Goal: Task Accomplishment & Management: Manage account settings

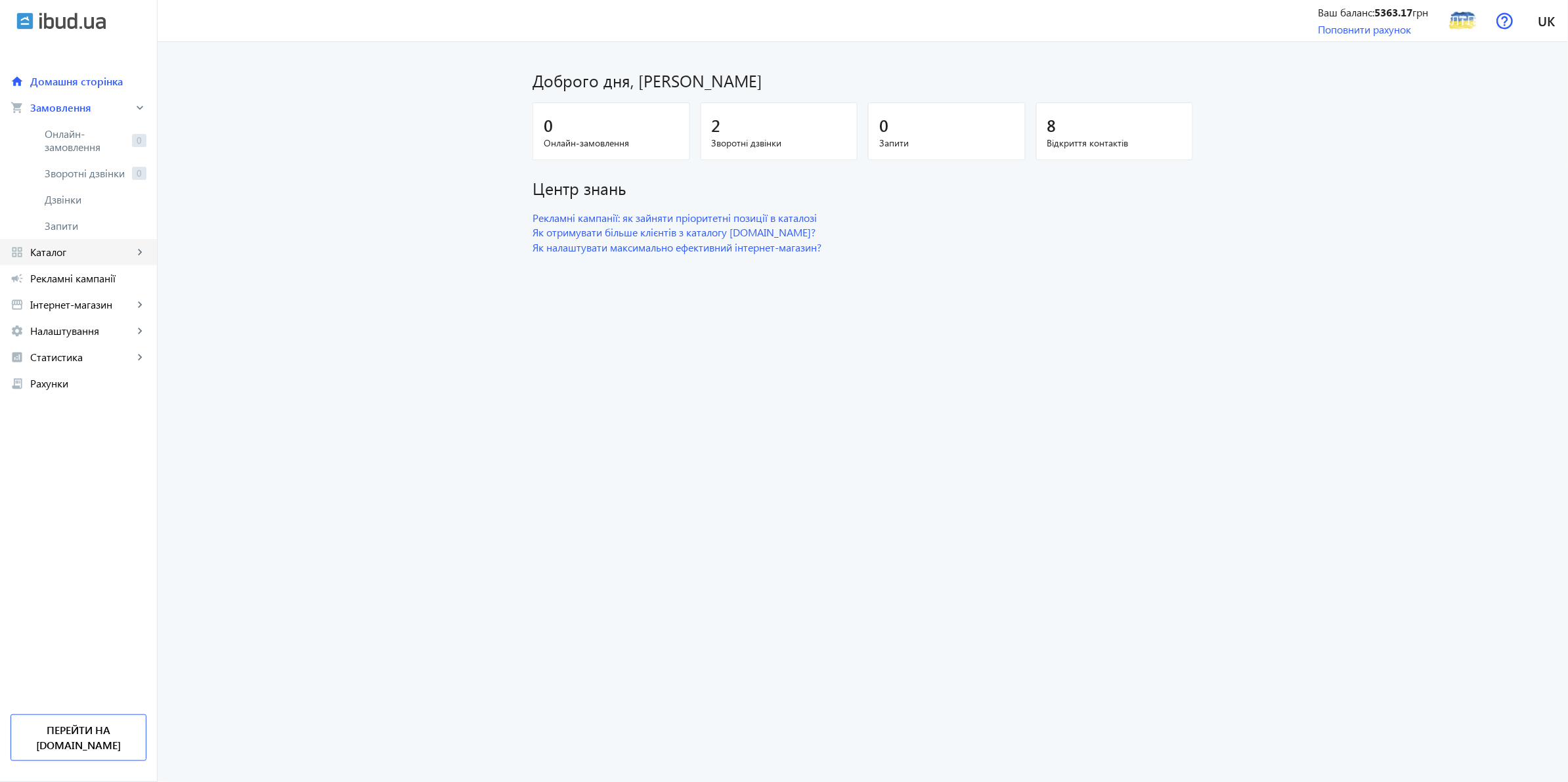
click at [85, 247] on span "Каталог" at bounding box center [82, 252] width 103 height 13
click at [72, 160] on span "Товари" at bounding box center [96, 160] width 102 height 13
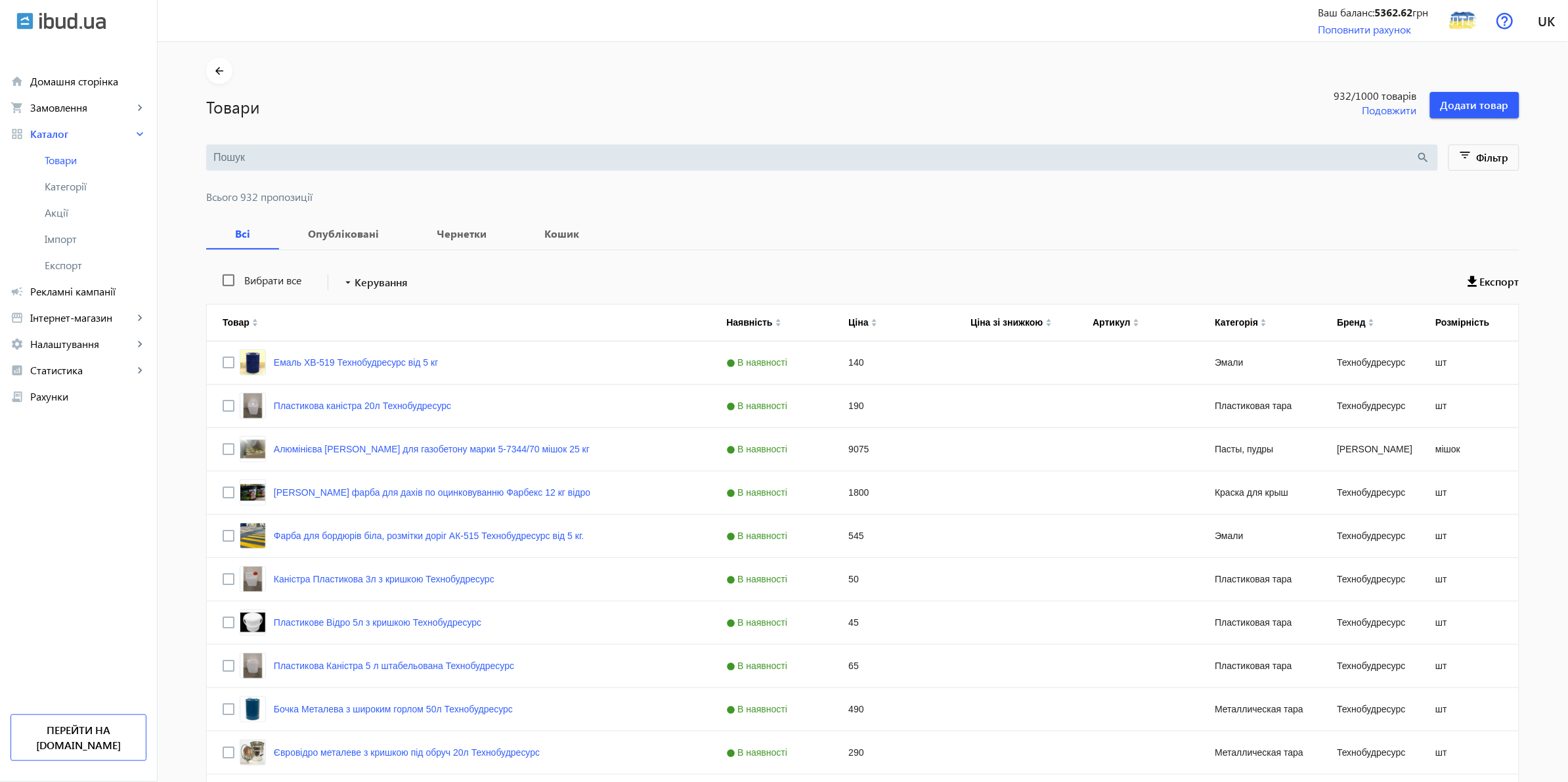
click at [299, 160] on input "search" at bounding box center [815, 158] width 1203 height 14
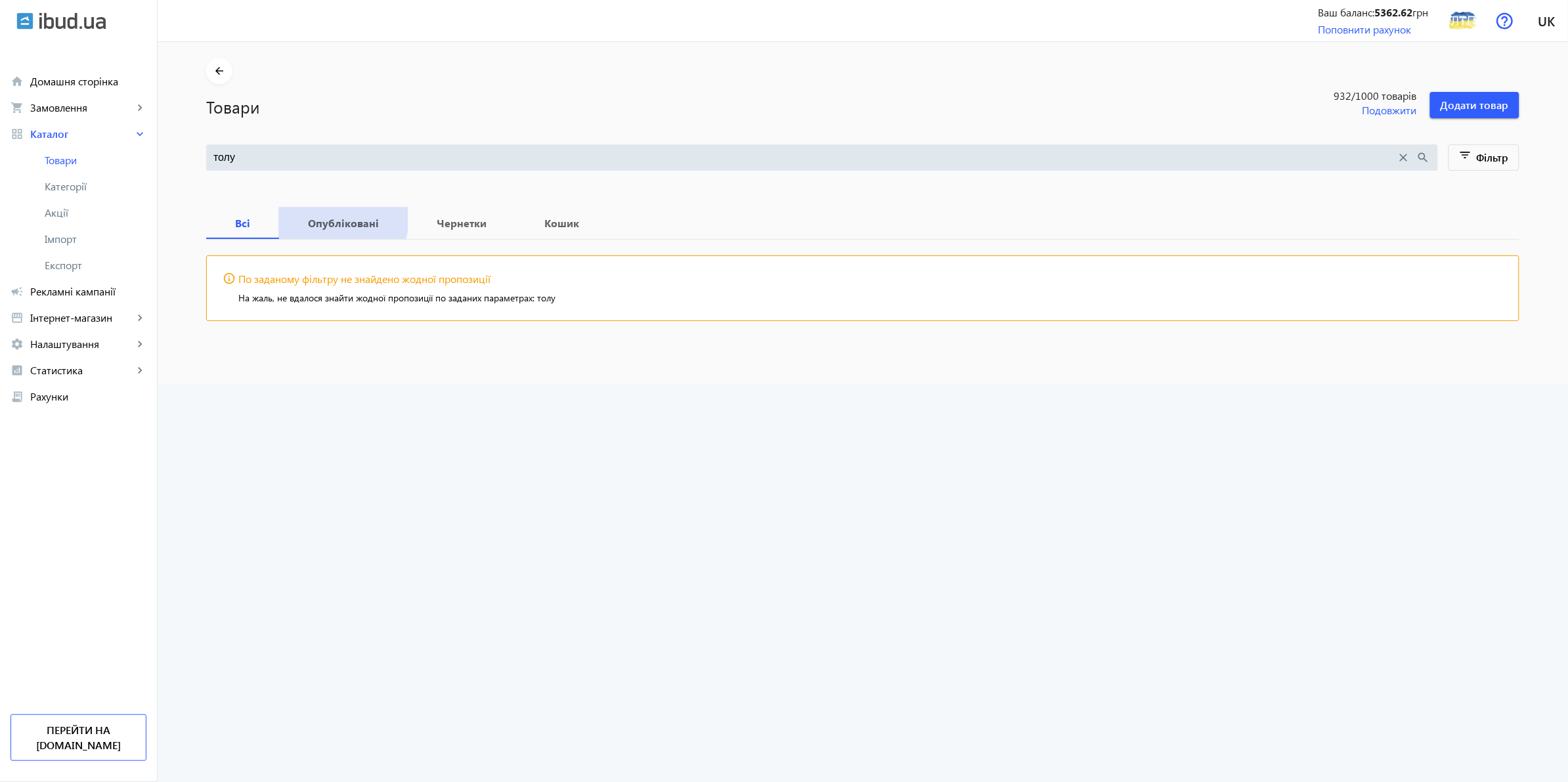
click at [326, 218] on b "Опубліковані" at bounding box center [344, 223] width 97 height 11
click at [243, 160] on input "толу" at bounding box center [805, 158] width 1184 height 14
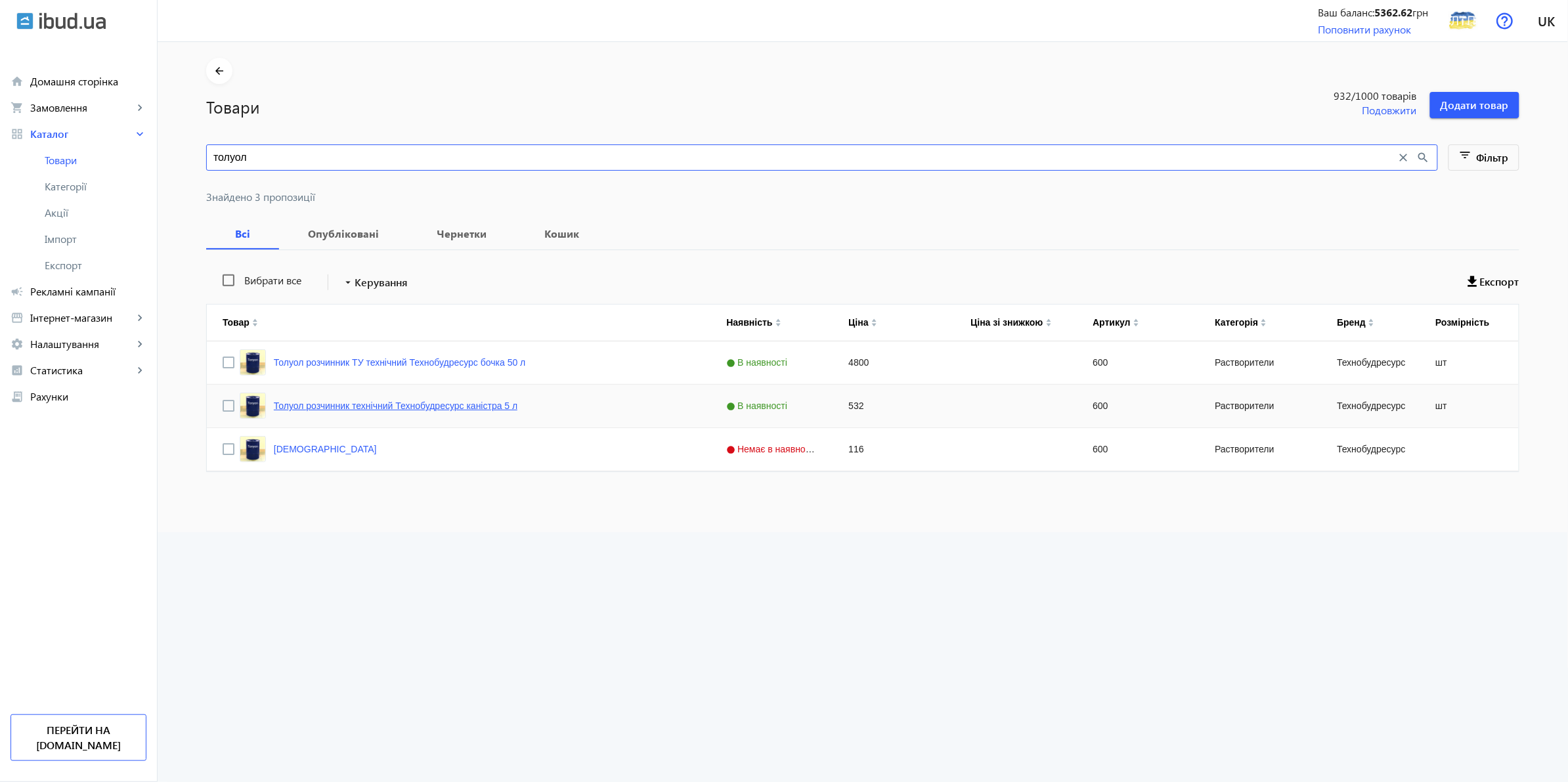
type input "толуол"
click at [446, 408] on link "Толуол розчинник технічний Технобудресурс каністра 5 л" at bounding box center [395, 406] width 244 height 11
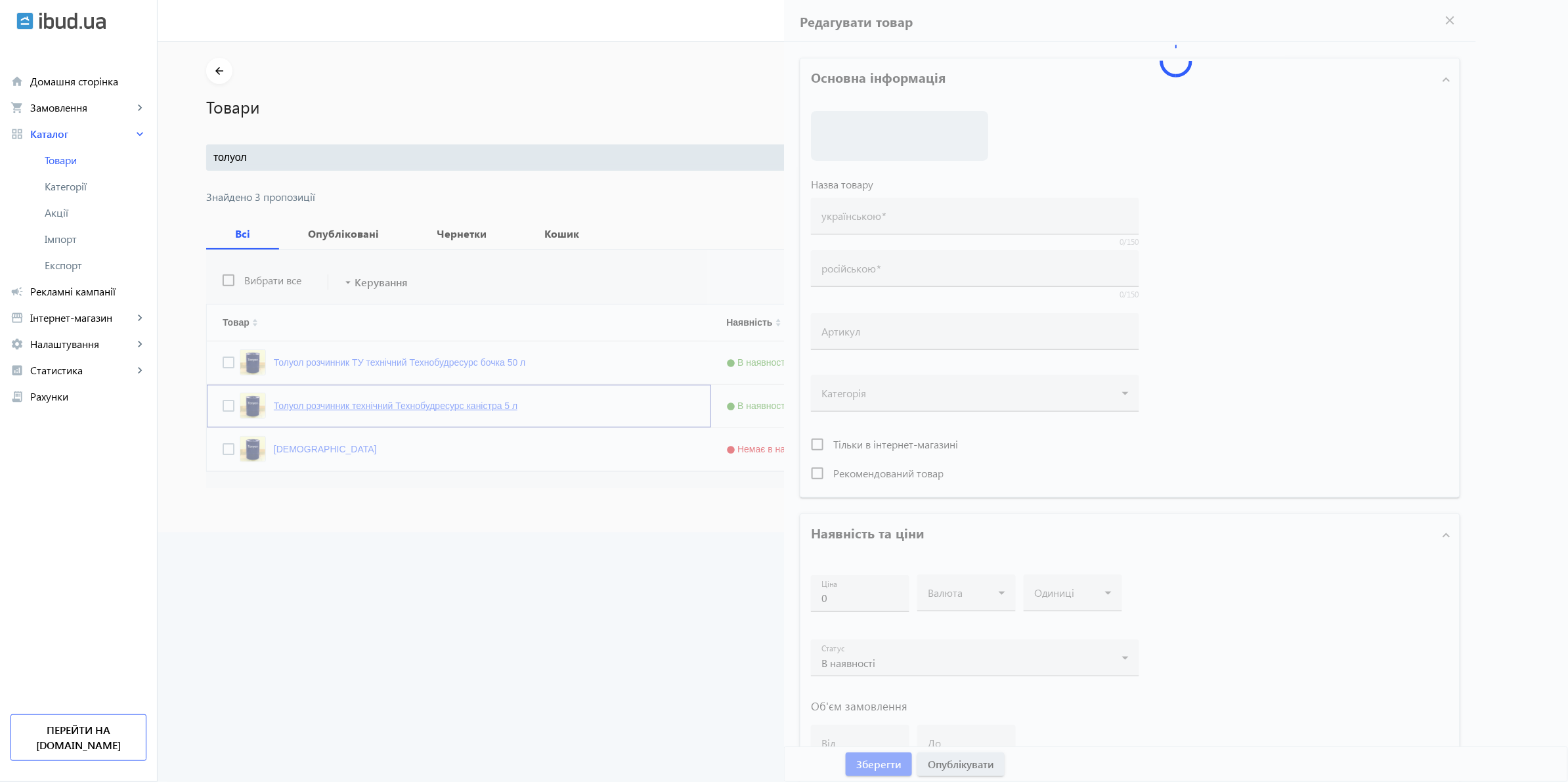
type input "Толуол розчинник технічний Технобудресурс каністра 5 л"
type input "Толуол растворитель ТУ технический Технобудресурс канистра 5 л"
type input "600"
type input "532"
type input "5"
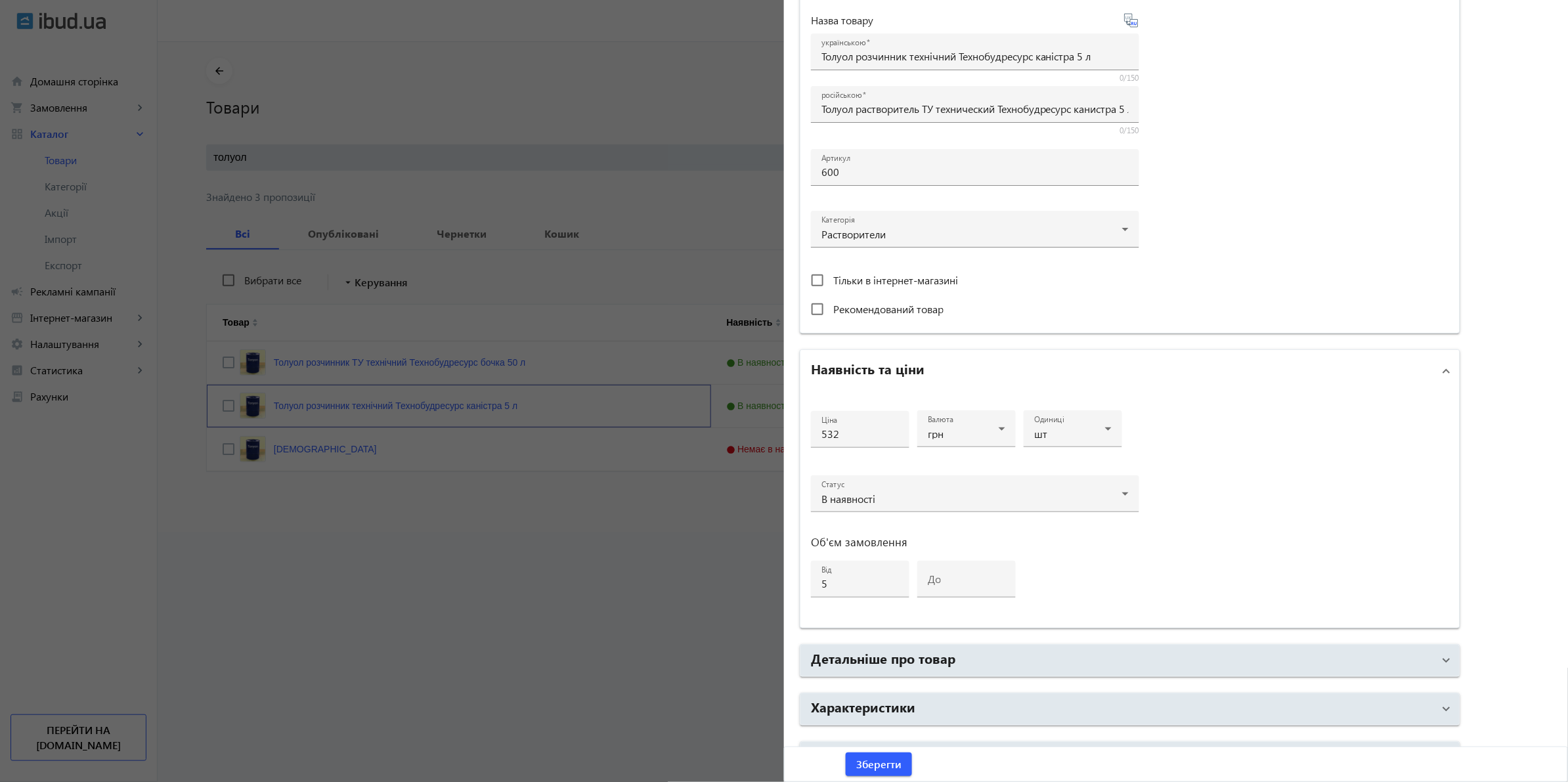
scroll to position [316, 0]
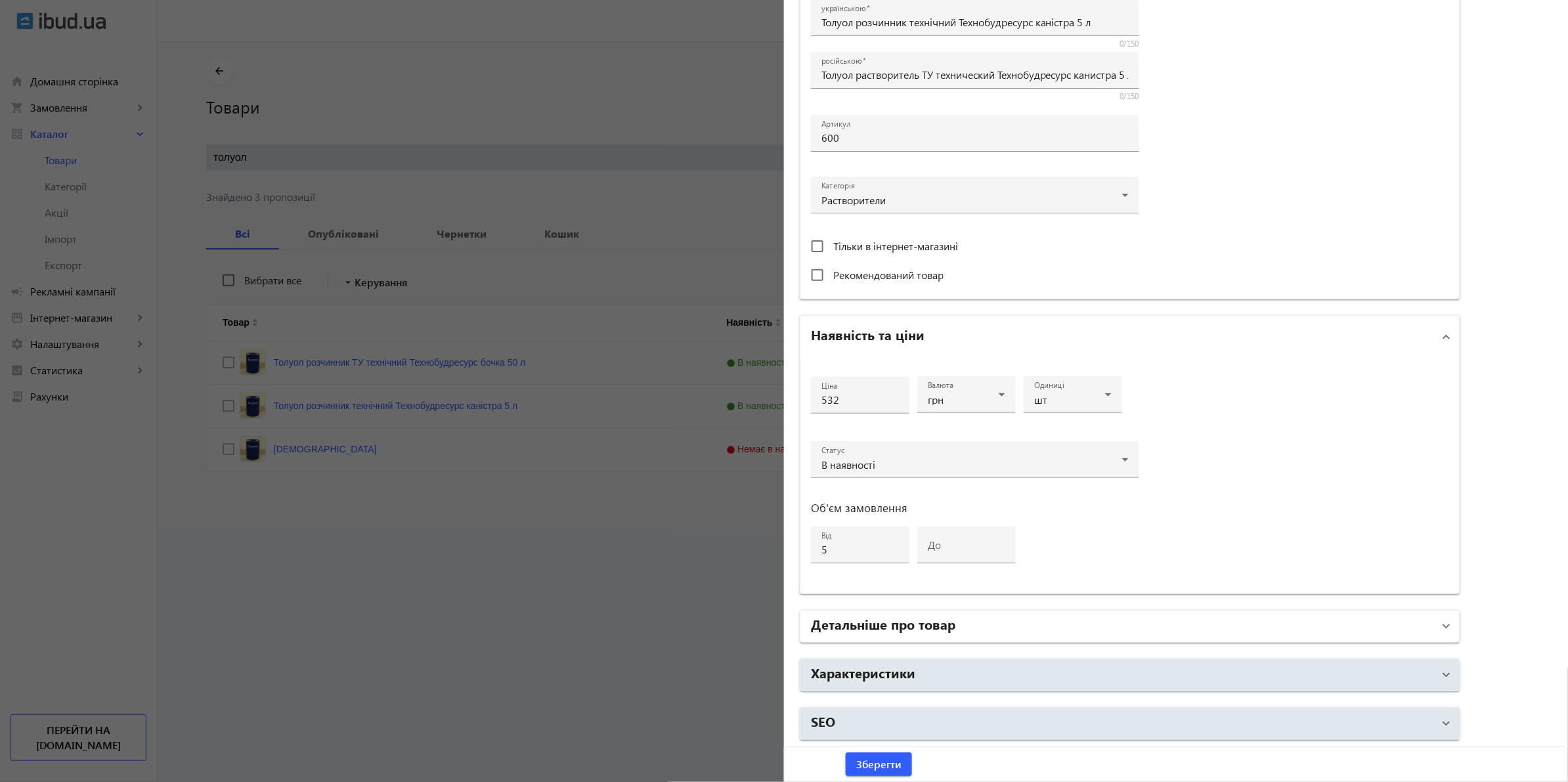
click at [961, 622] on mat-panel-title "Детальніше про товар" at bounding box center [1122, 626] width 622 height 24
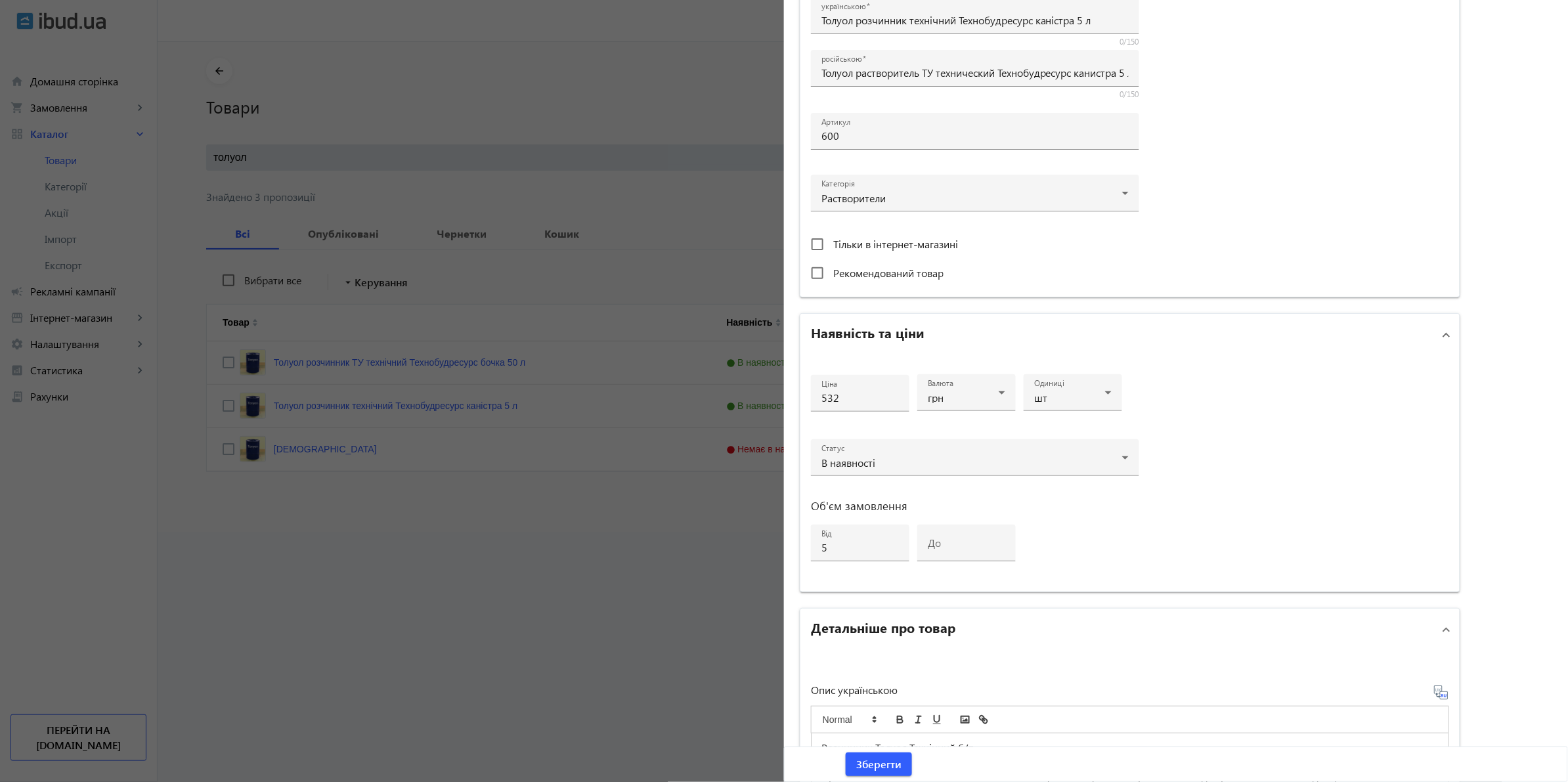
scroll to position [480, 0]
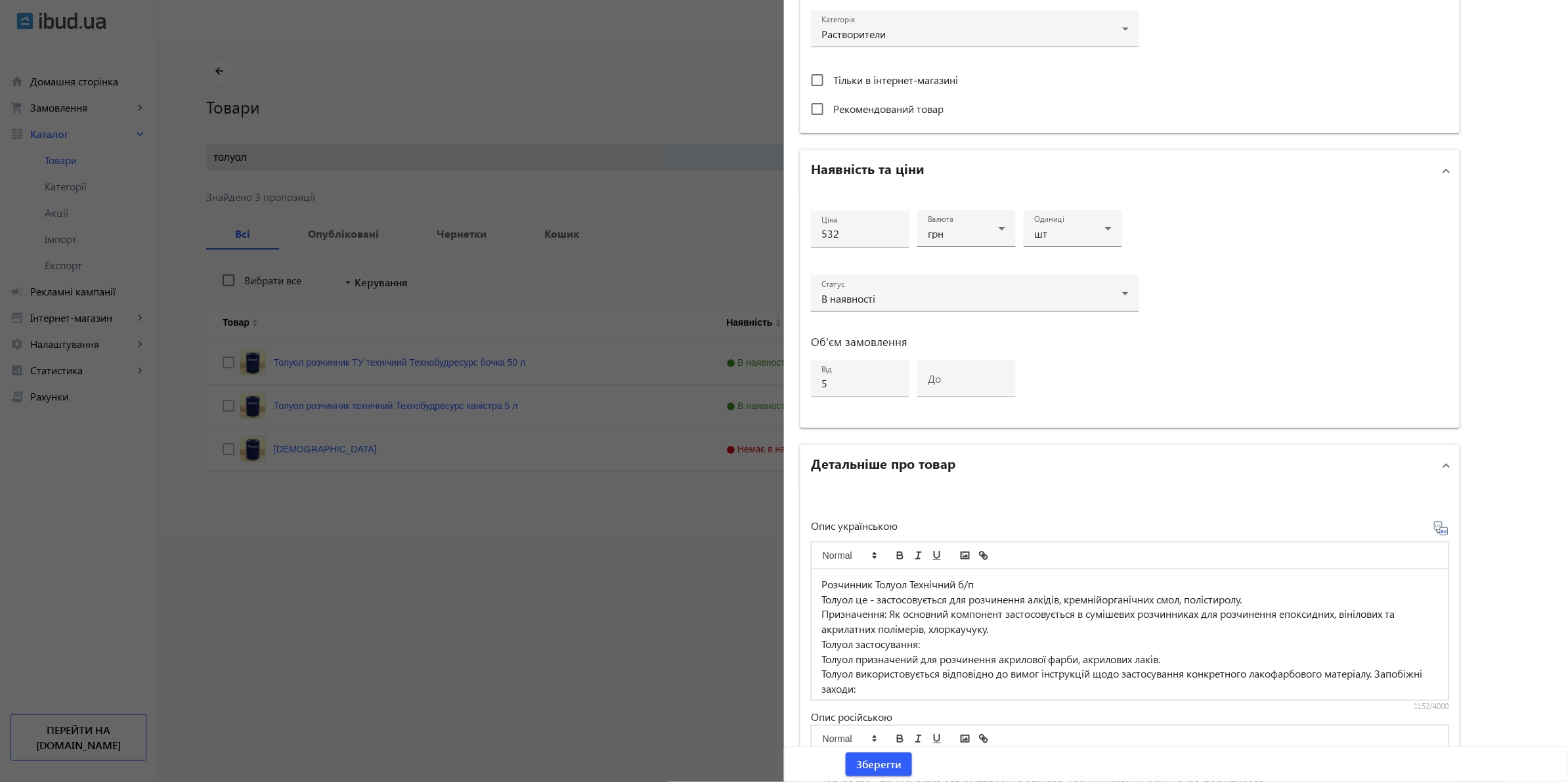
click at [933, 466] on h2 "Детальніше про товар" at bounding box center [883, 462] width 145 height 18
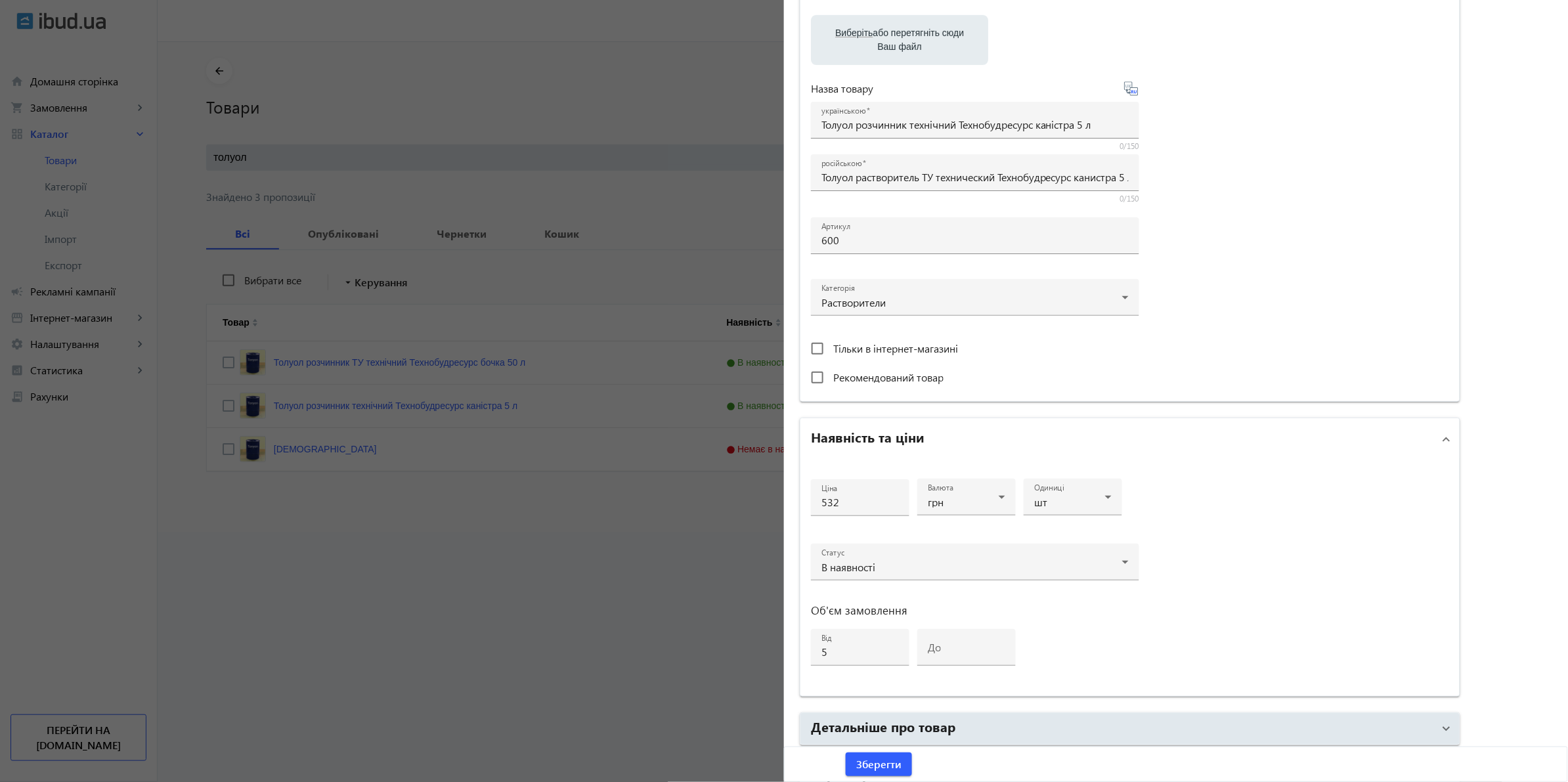
scroll to position [316, 0]
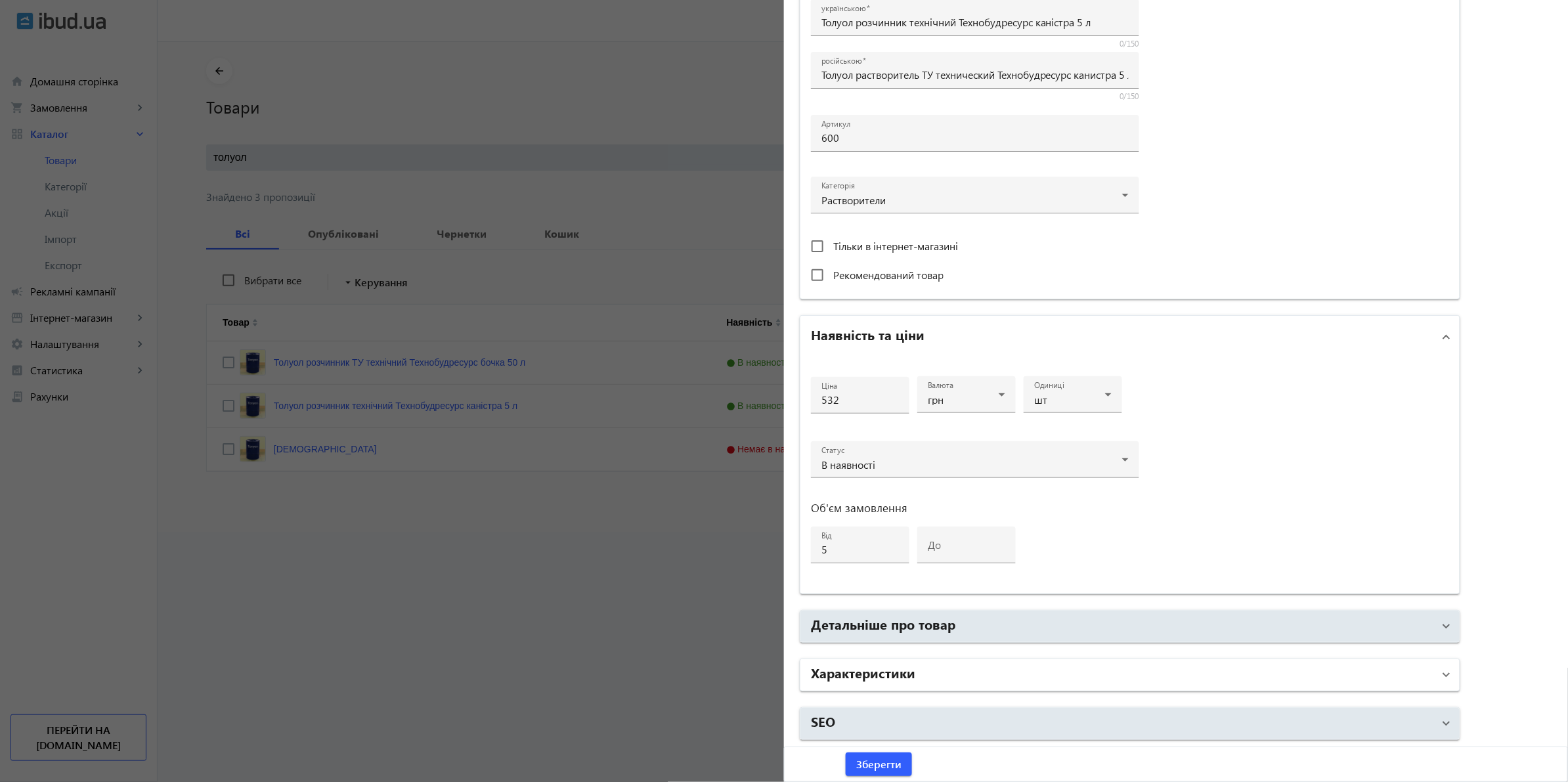
click at [957, 664] on mat-panel-title "Характеристики" at bounding box center [1122, 675] width 622 height 24
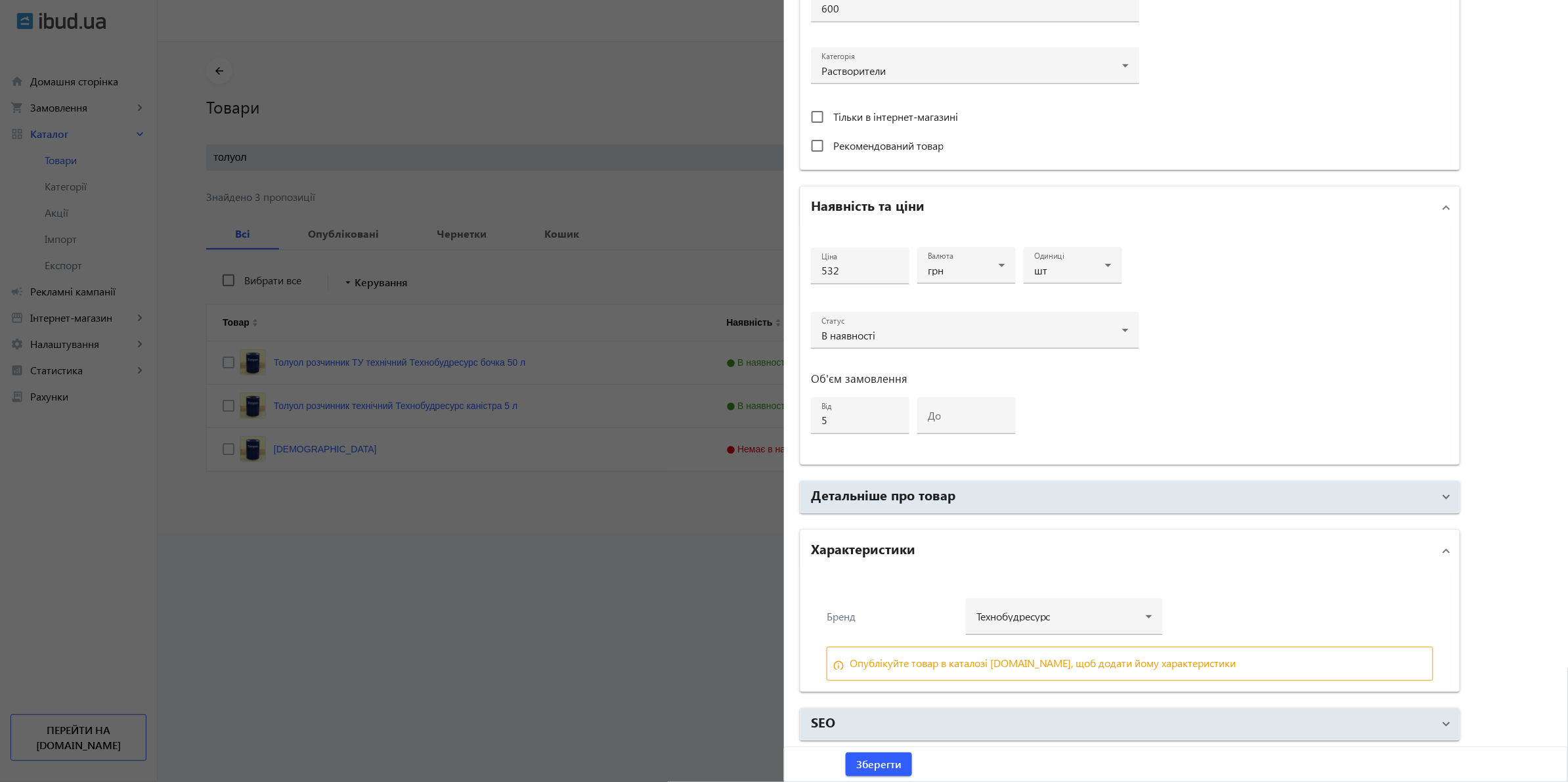
scroll to position [446, 0]
click at [1030, 549] on mat-panel-title "Характеристики" at bounding box center [1122, 550] width 622 height 24
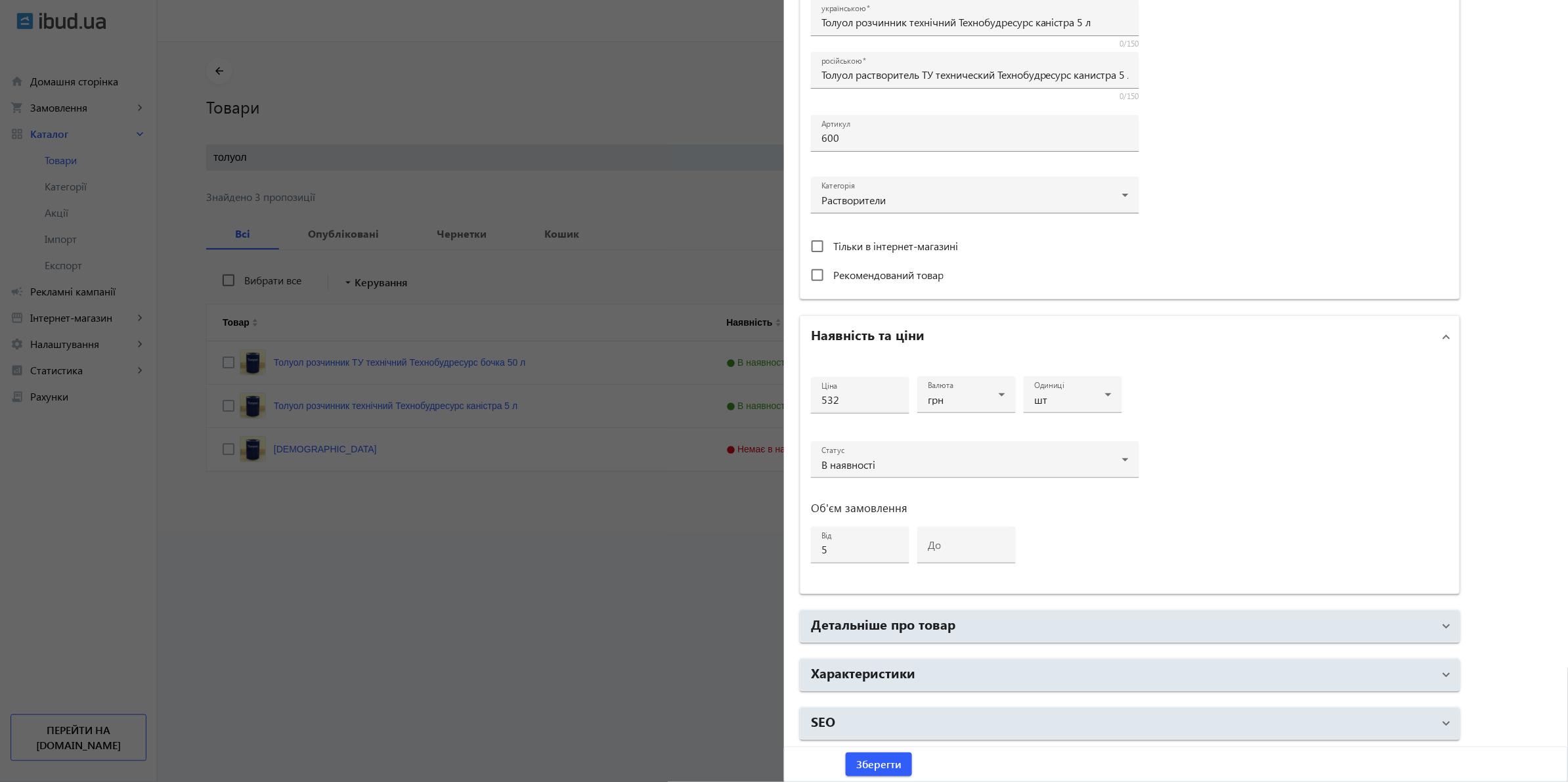
scroll to position [316, 0]
click at [664, 564] on div at bounding box center [784, 391] width 1568 height 782
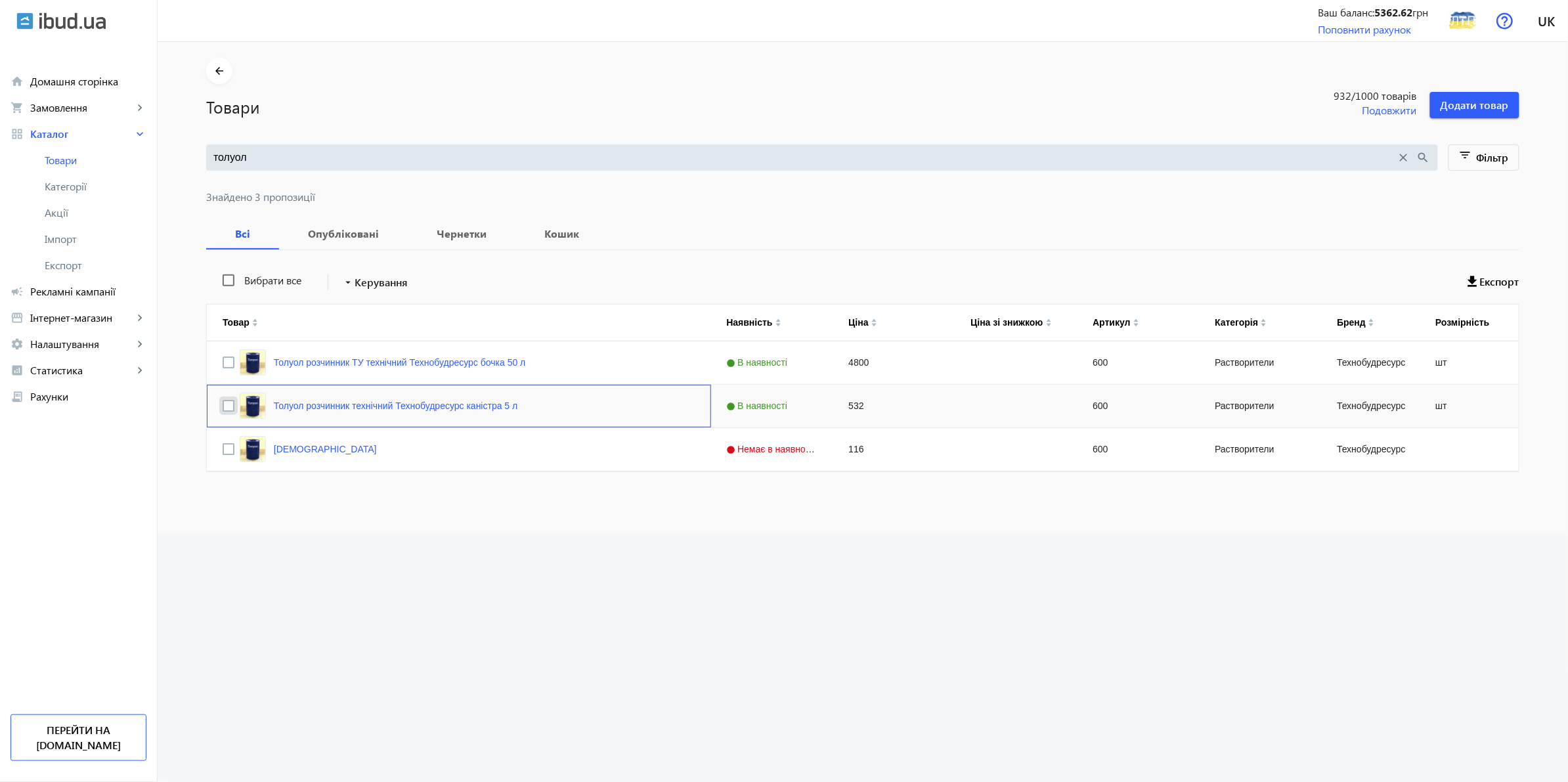
click at [223, 402] on input "Press Space to toggle row selection (unchecked)" at bounding box center [229, 406] width 12 height 12
checkbox input "true"
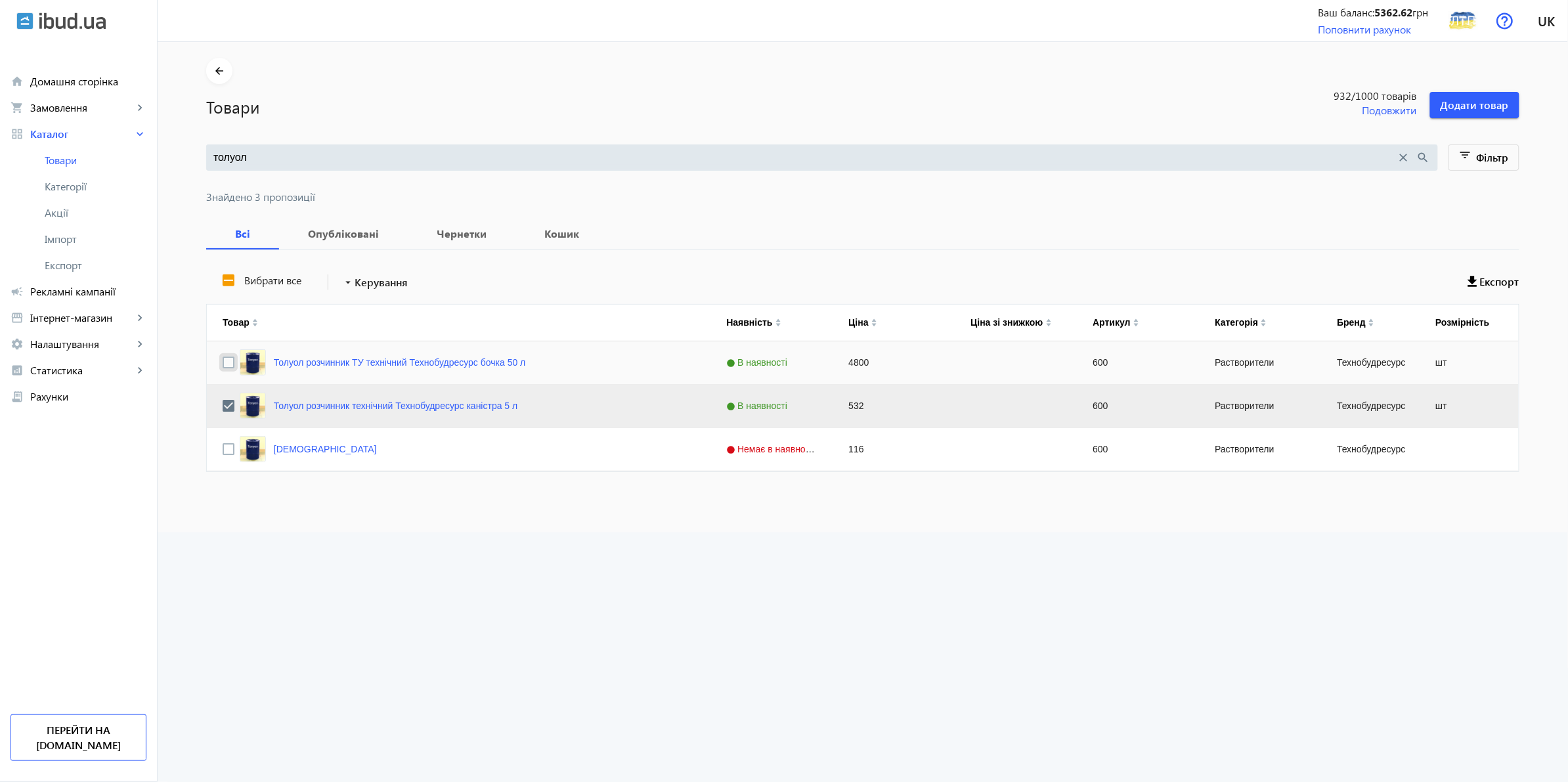
click at [223, 365] on input "Press Space to toggle row selection (unchecked)" at bounding box center [229, 362] width 12 height 12
checkbox input "true"
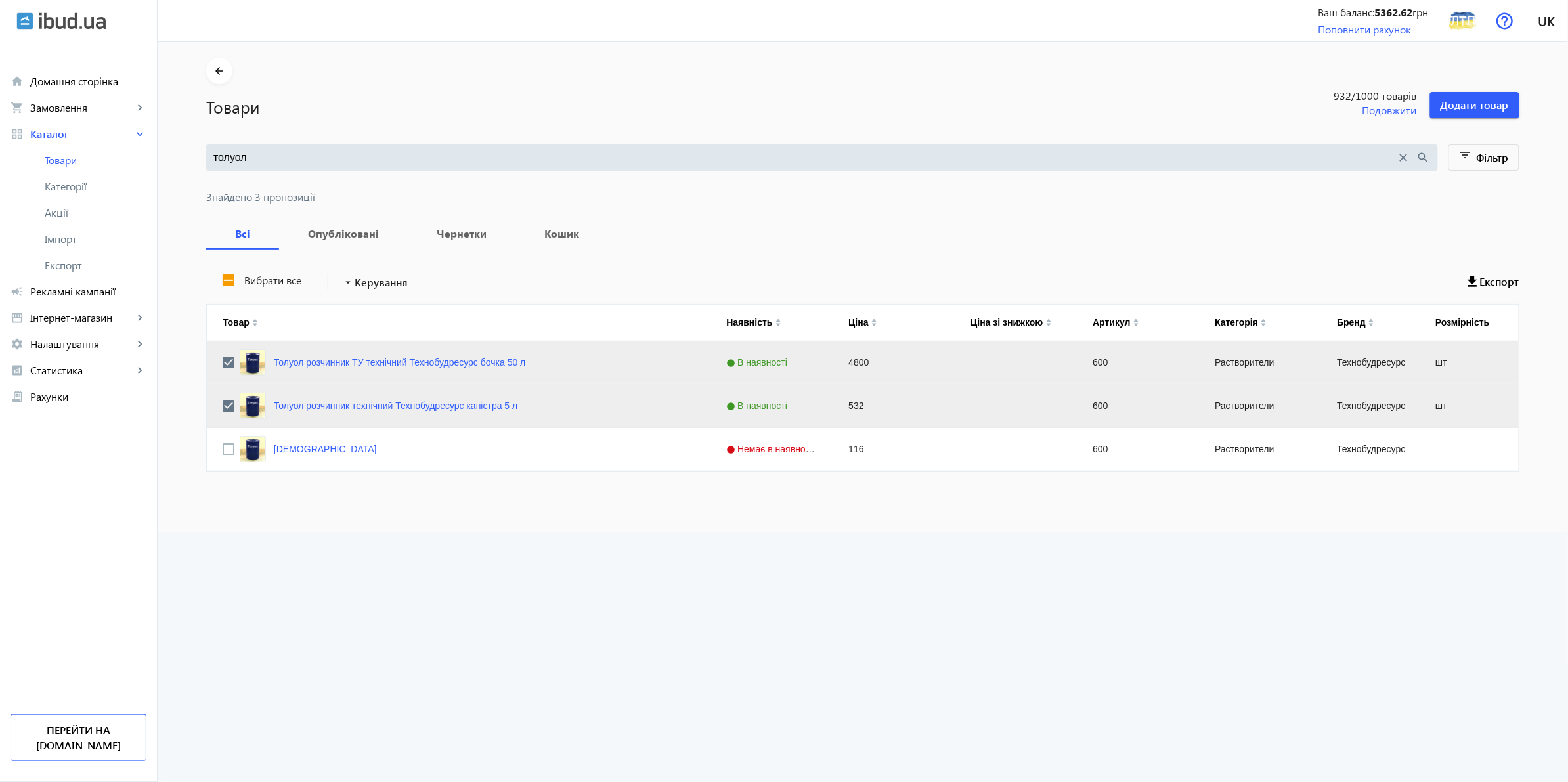
drag, startPoint x: 487, startPoint y: 404, endPoint x: 497, endPoint y: 468, distance: 64.8
click at [497, 468] on div "[DEMOGRAPHIC_DATA]" at bounding box center [459, 449] width 504 height 43
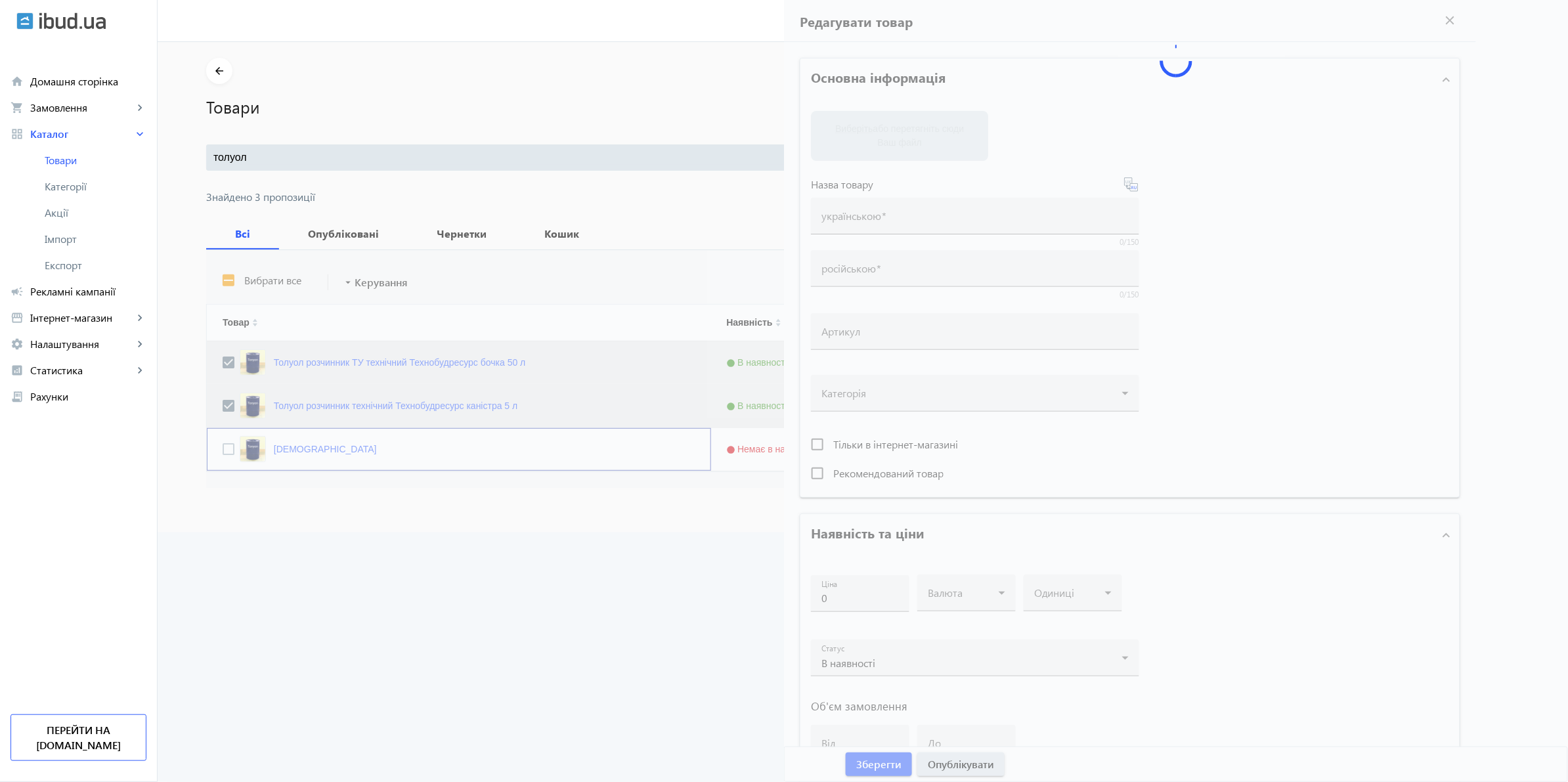
type input "[DEMOGRAPHIC_DATA]"
type input "600"
type input "116"
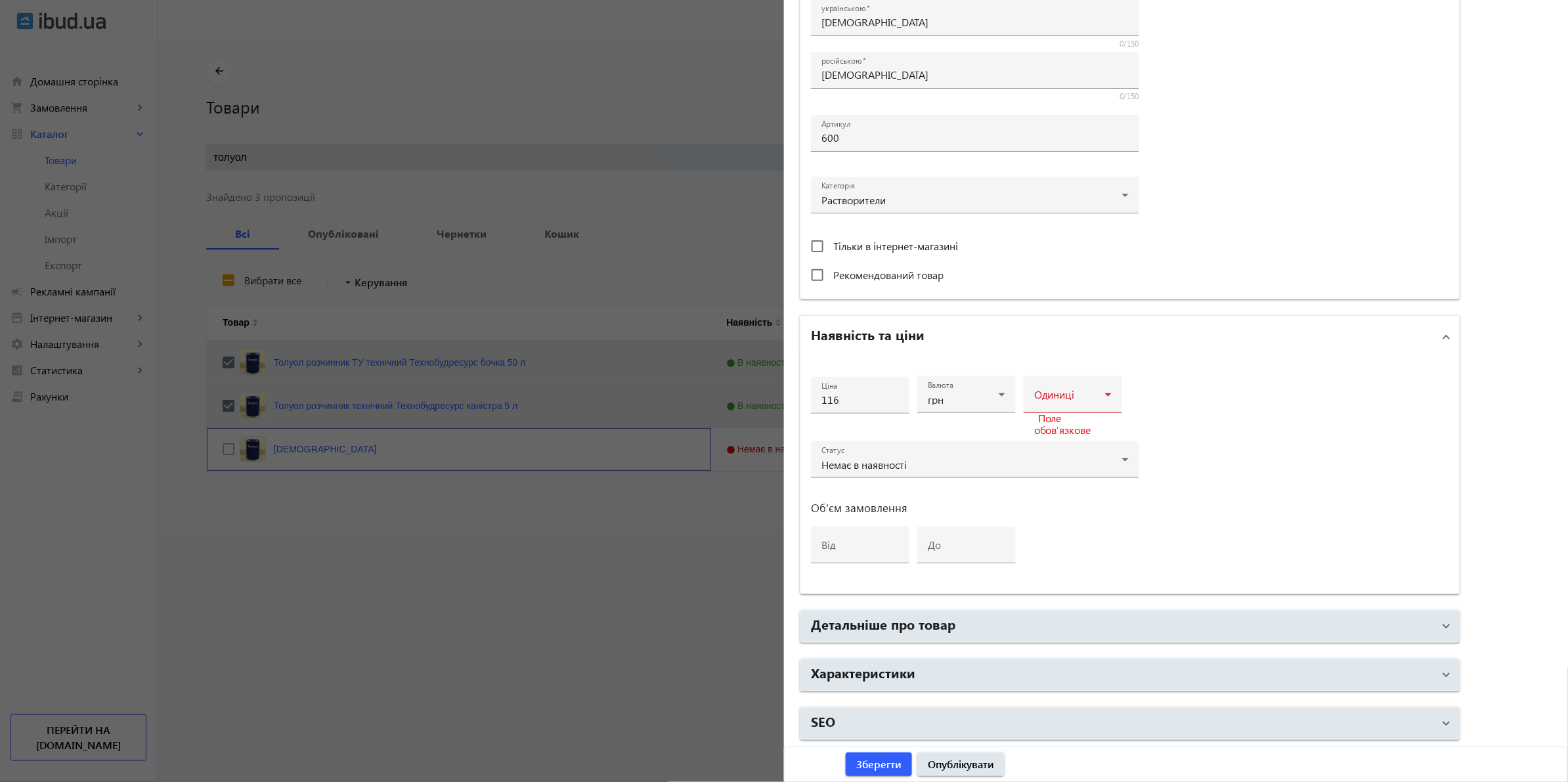
scroll to position [316, 0]
click at [907, 465] on div "Немає в наявності" at bounding box center [972, 464] width 301 height 11
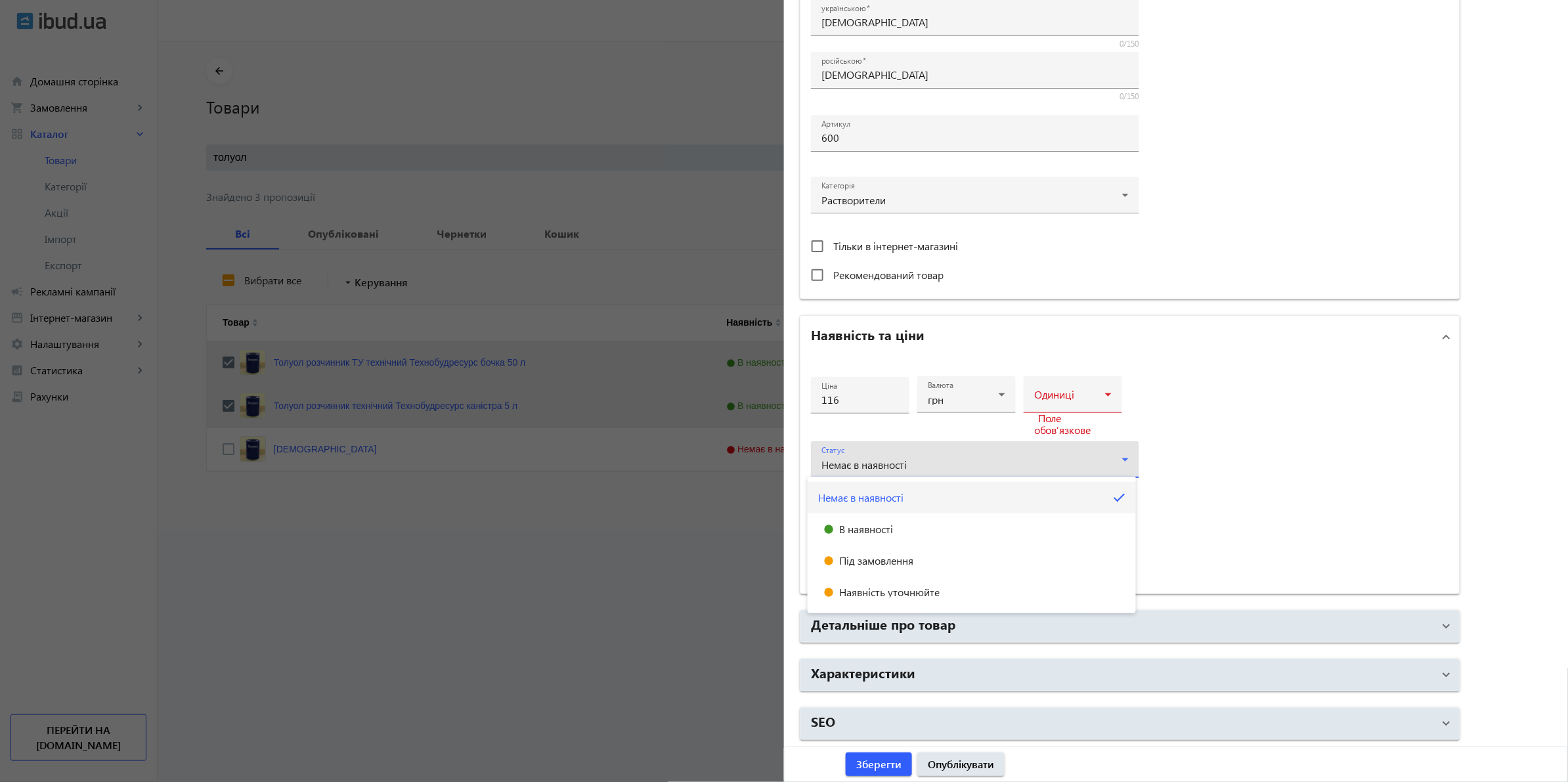
click at [949, 462] on div at bounding box center [784, 391] width 1568 height 782
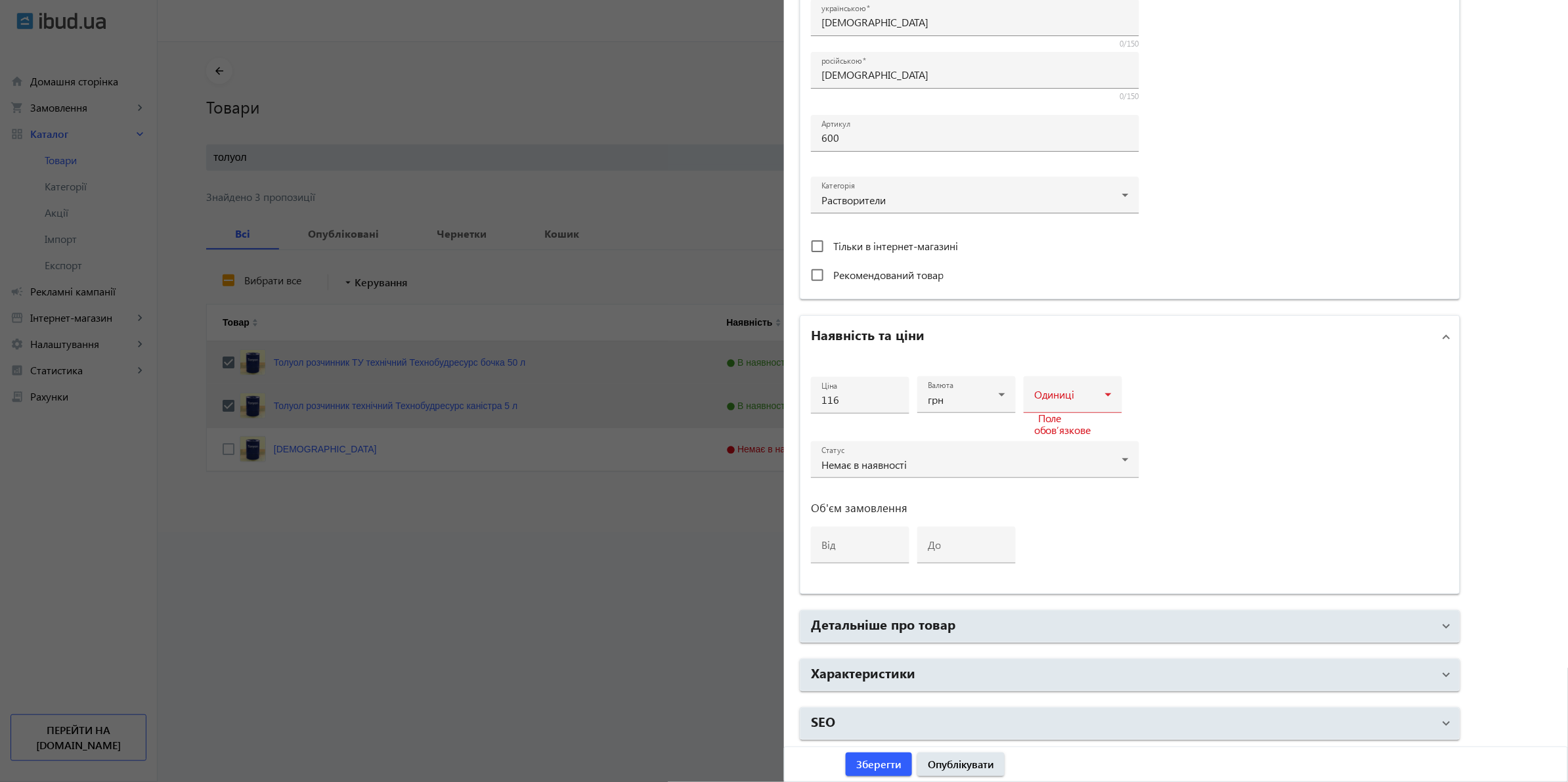
drag, startPoint x: 580, startPoint y: 625, endPoint x: 580, endPoint y: 618, distance: 7.0
click at [580, 624] on div at bounding box center [784, 391] width 1568 height 782
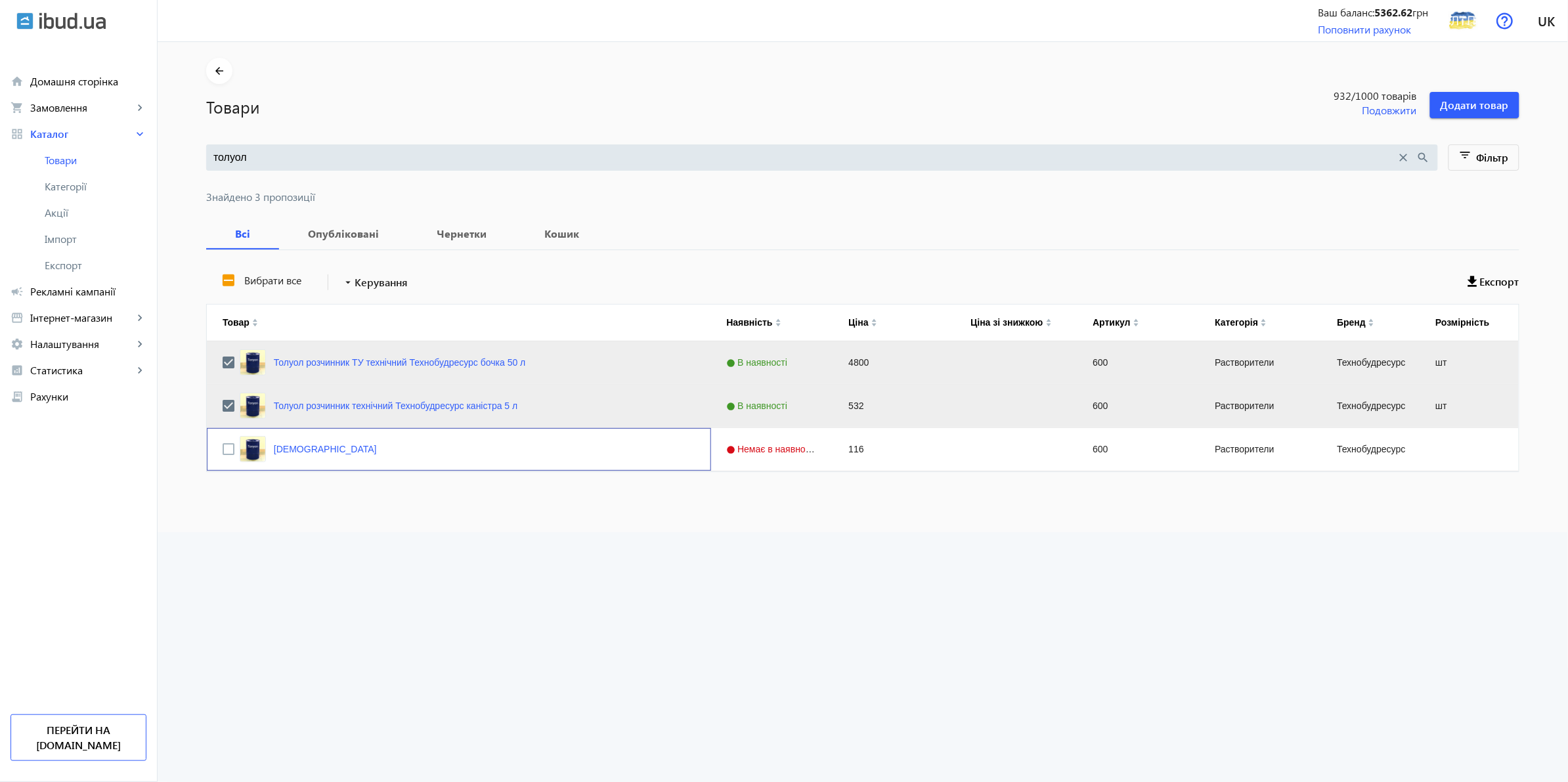
scroll to position [0, 0]
click at [294, 410] on link "Толуол розчинник технічний Технобудресурс каністра 5 л" at bounding box center [395, 406] width 244 height 11
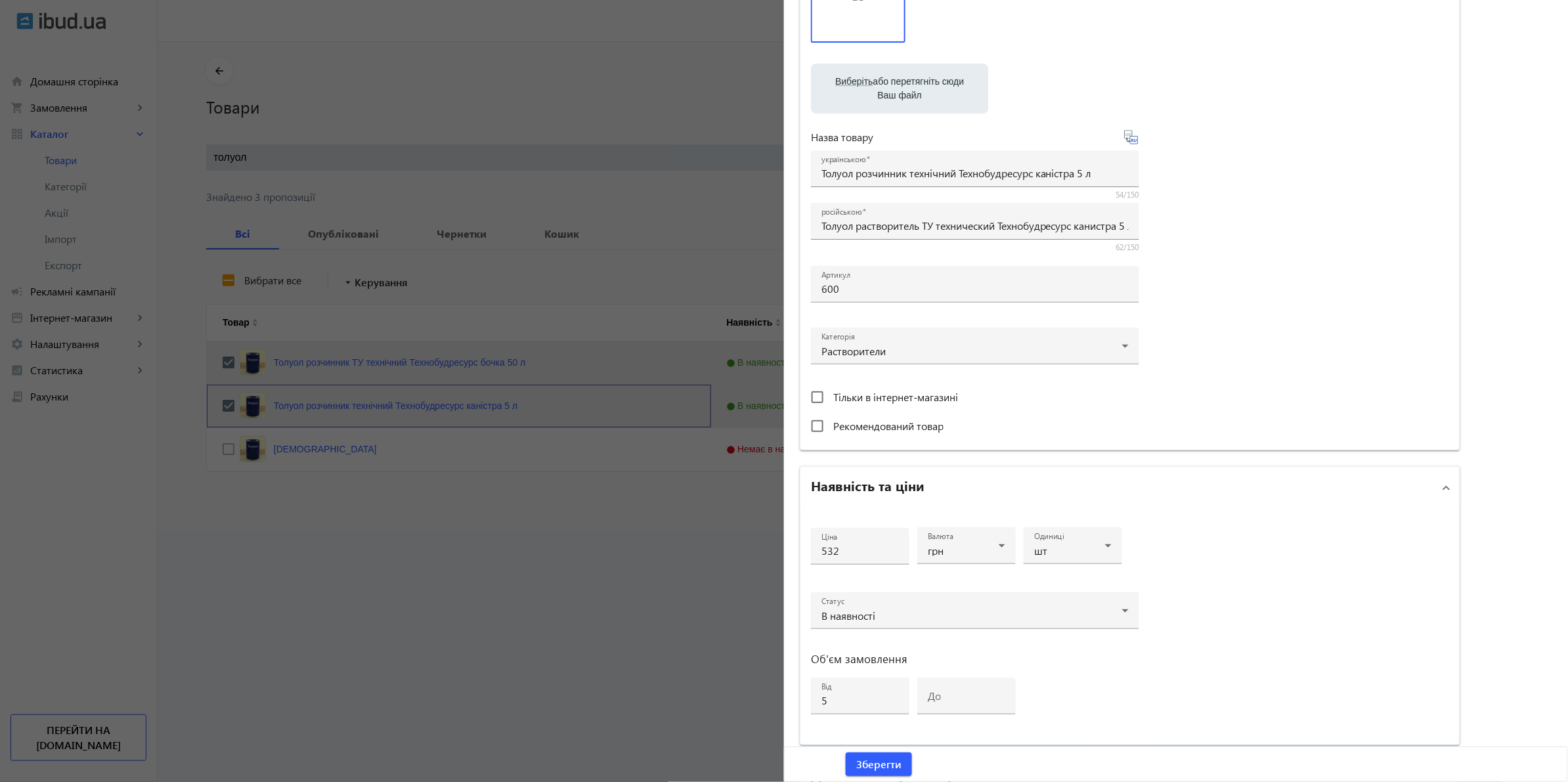
scroll to position [164, 0]
click at [913, 608] on div "В наявності" at bounding box center [975, 615] width 308 height 16
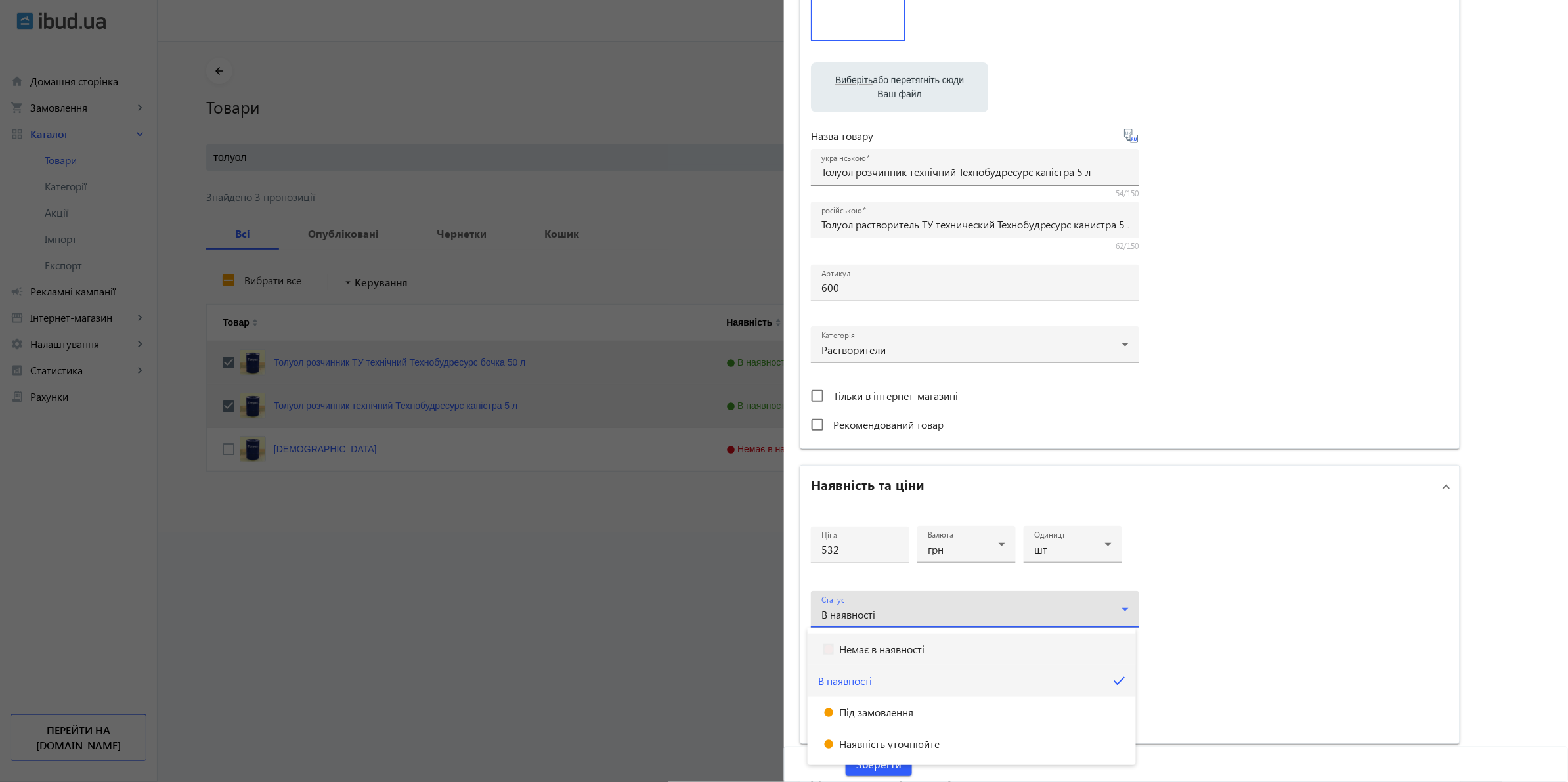
click at [895, 658] on mat-option "Немає в наявності" at bounding box center [972, 650] width 329 height 32
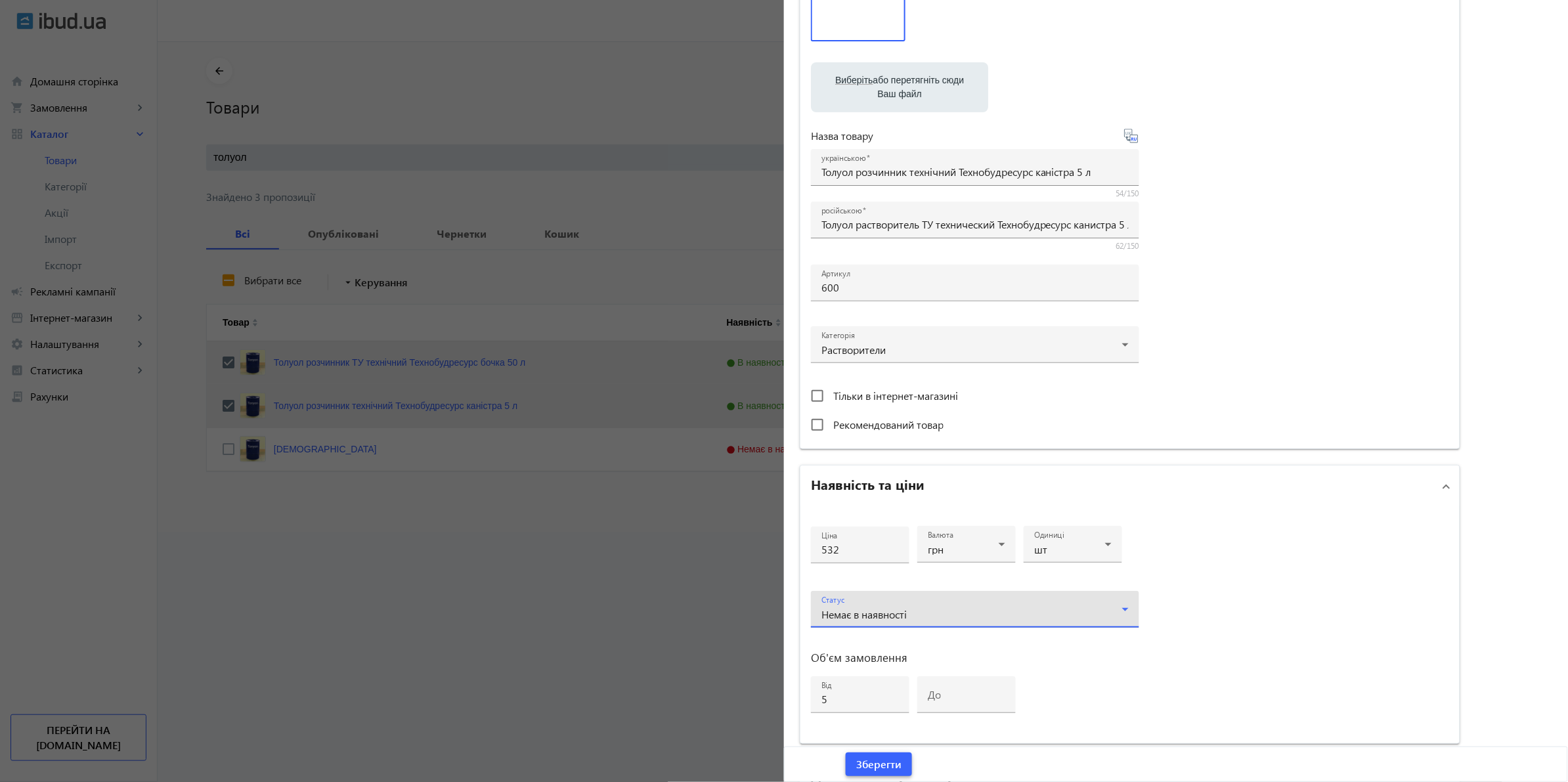
click at [888, 755] on span "submit" at bounding box center [879, 765] width 67 height 32
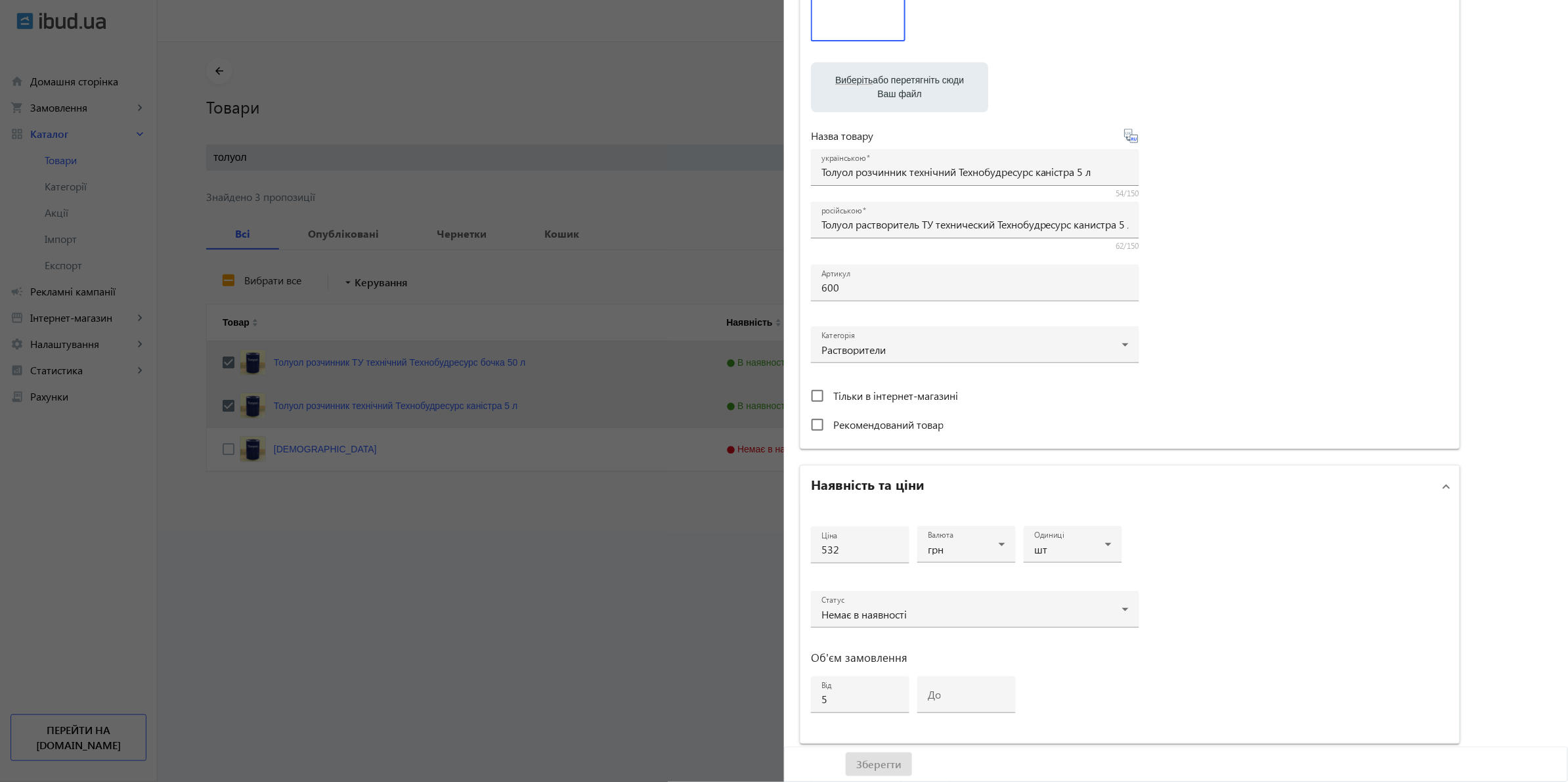
scroll to position [0, 0]
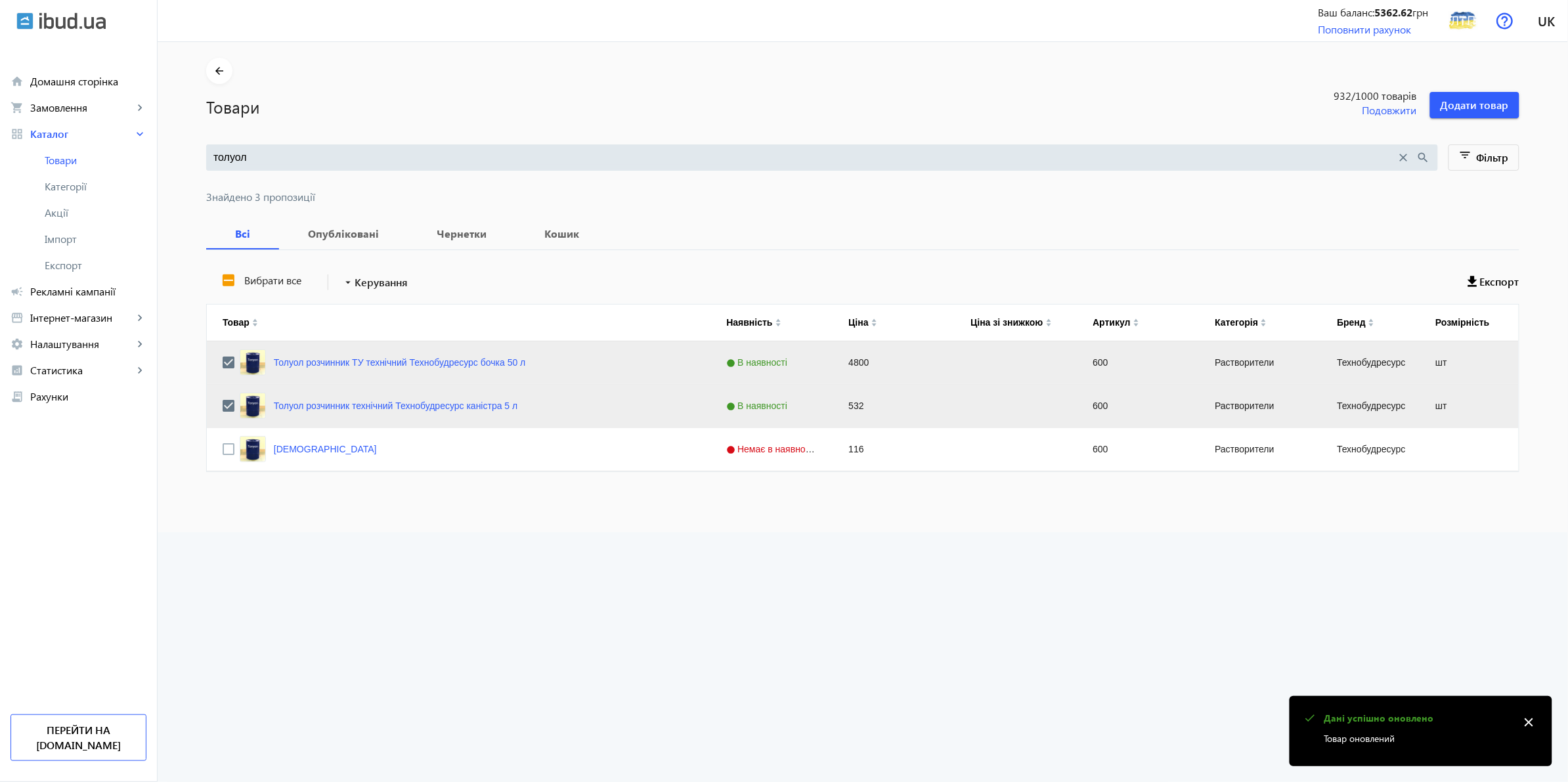
click at [603, 540] on prices-page "arrow_back Товари 932 /1000 товарів Подовжити Додати товар толуол close search …" at bounding box center [863, 412] width 1411 height 740
click at [450, 366] on link "Толуол розчинник ТУ технічний Технобудресурс бочка 50 л" at bounding box center [399, 362] width 253 height 11
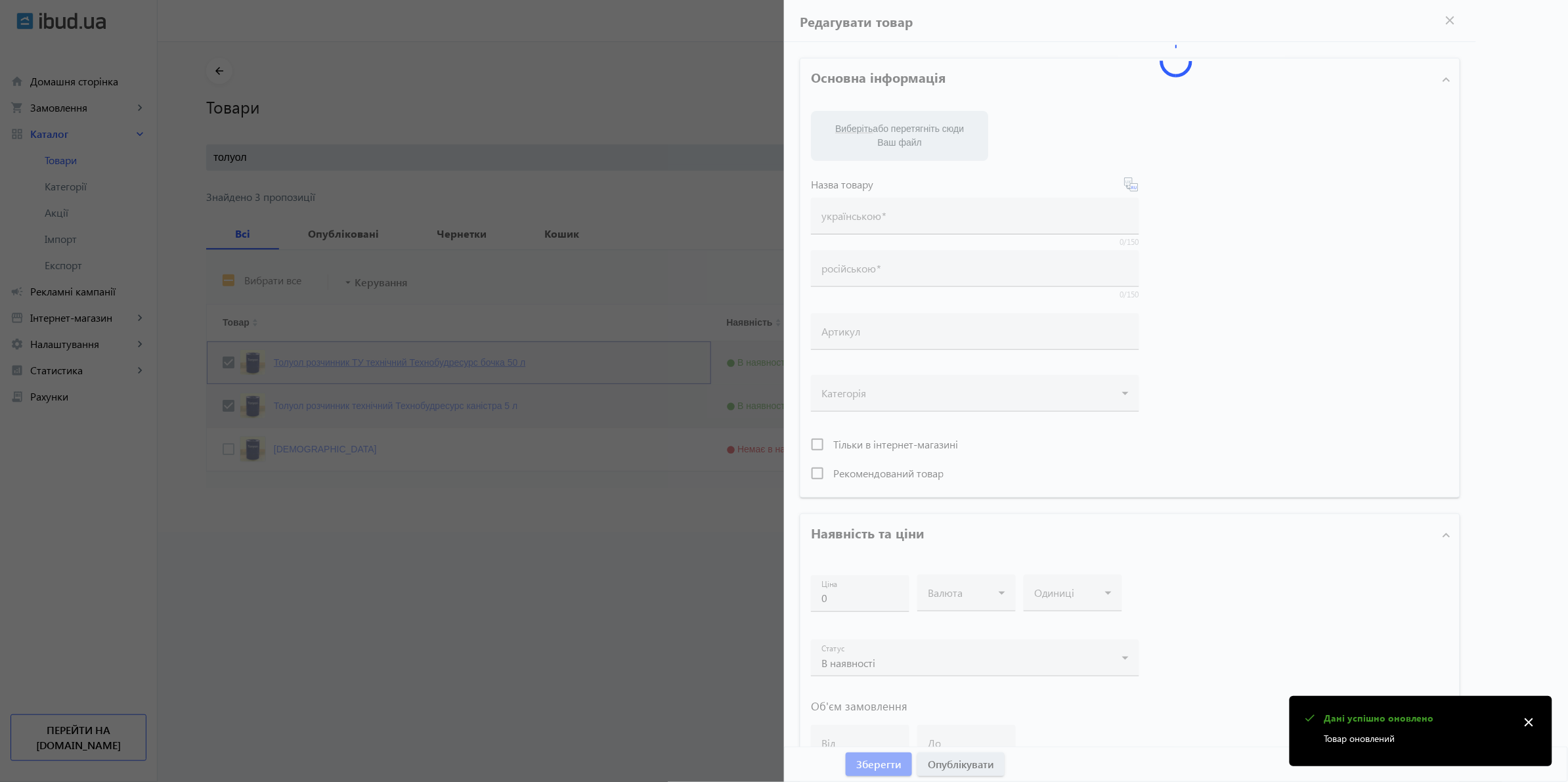
type input "Толуол розчинник ТУ технічний Технобудресурс бочка 50 л"
type input "Толуол растворитель ТУ технический Технобудресурс бочка 50 л"
type input "600"
type input "4800"
type input "50"
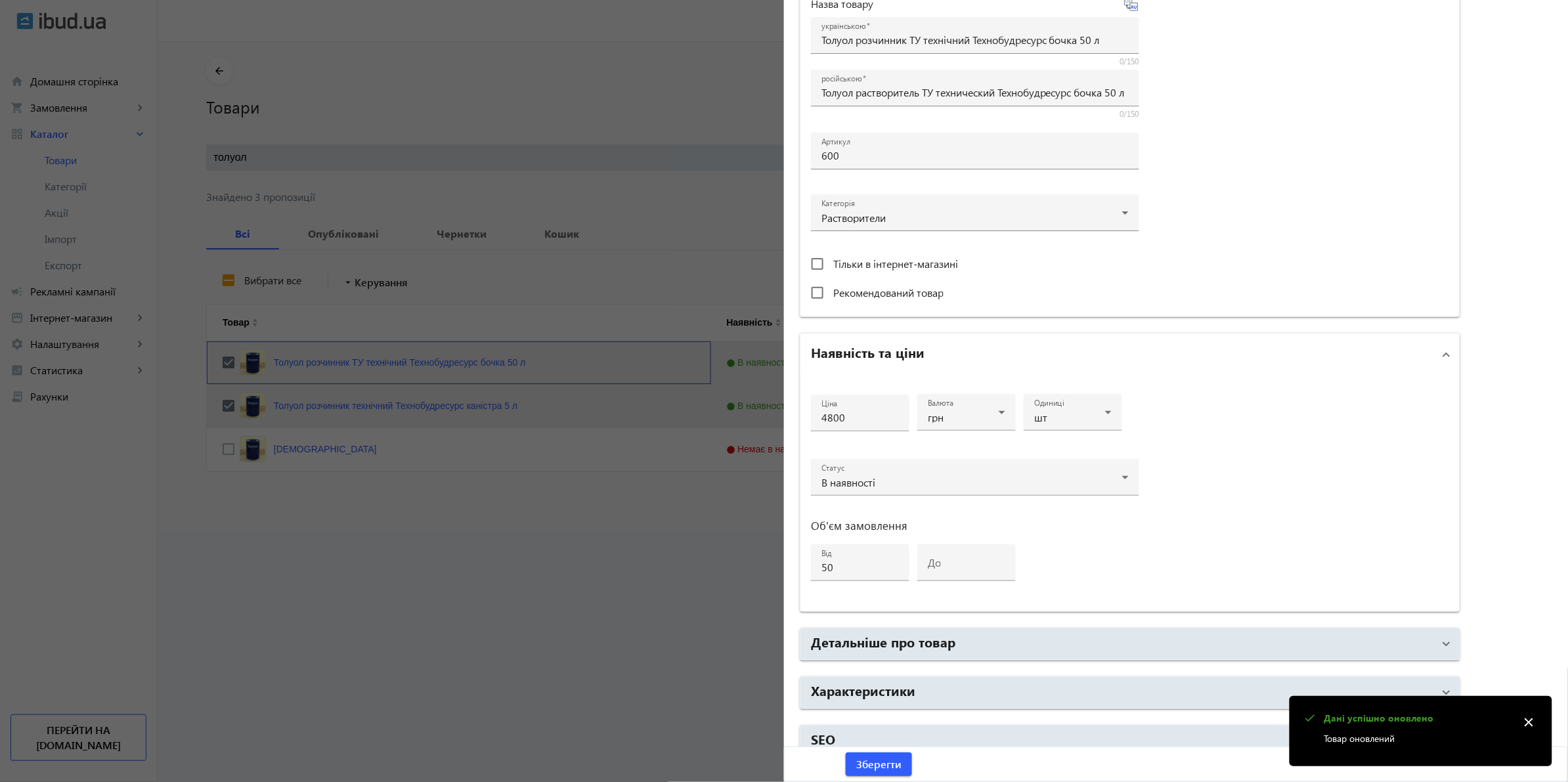
scroll to position [316, 0]
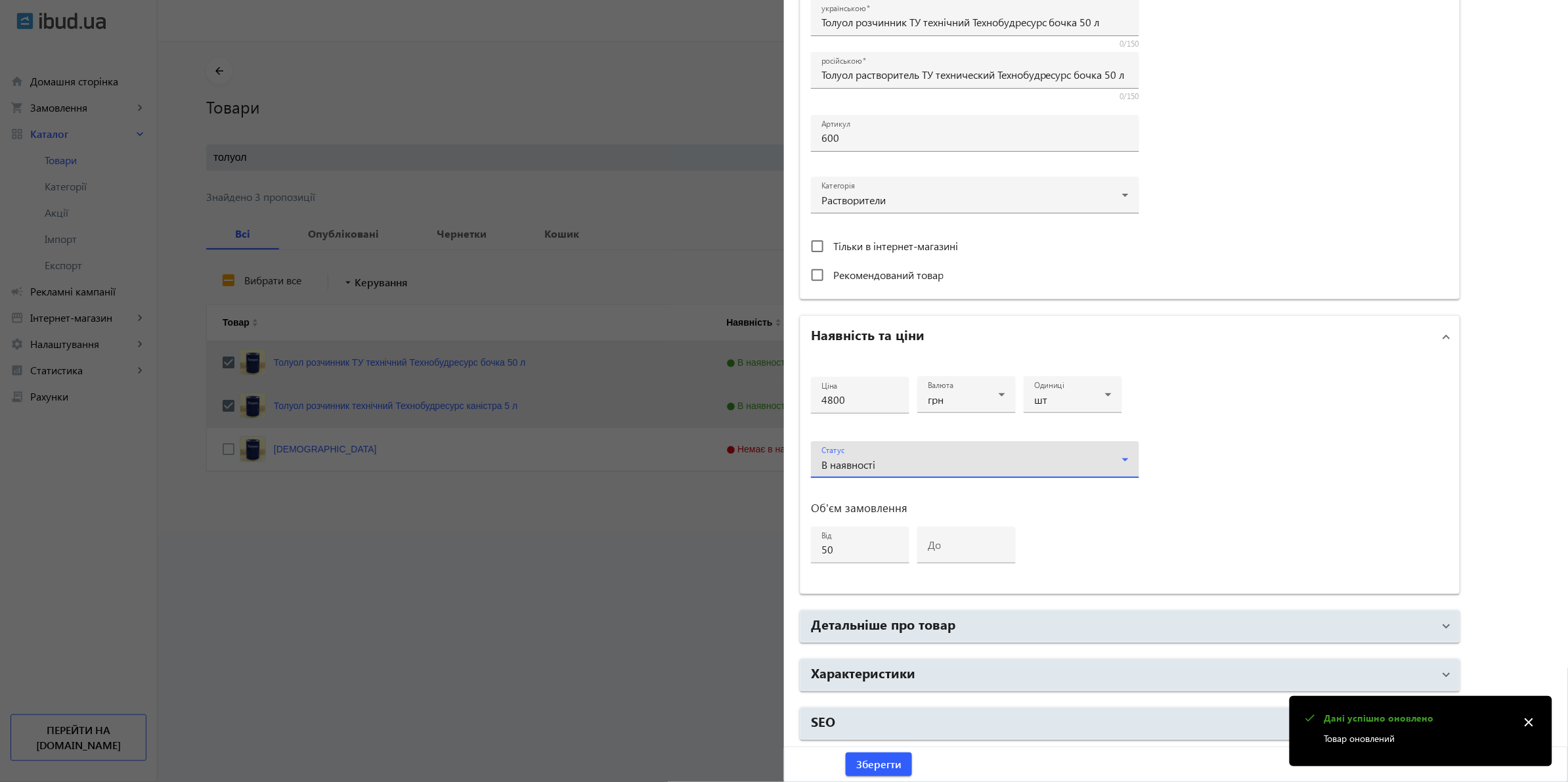
click at [878, 464] on div "В наявності" at bounding box center [972, 464] width 301 height 11
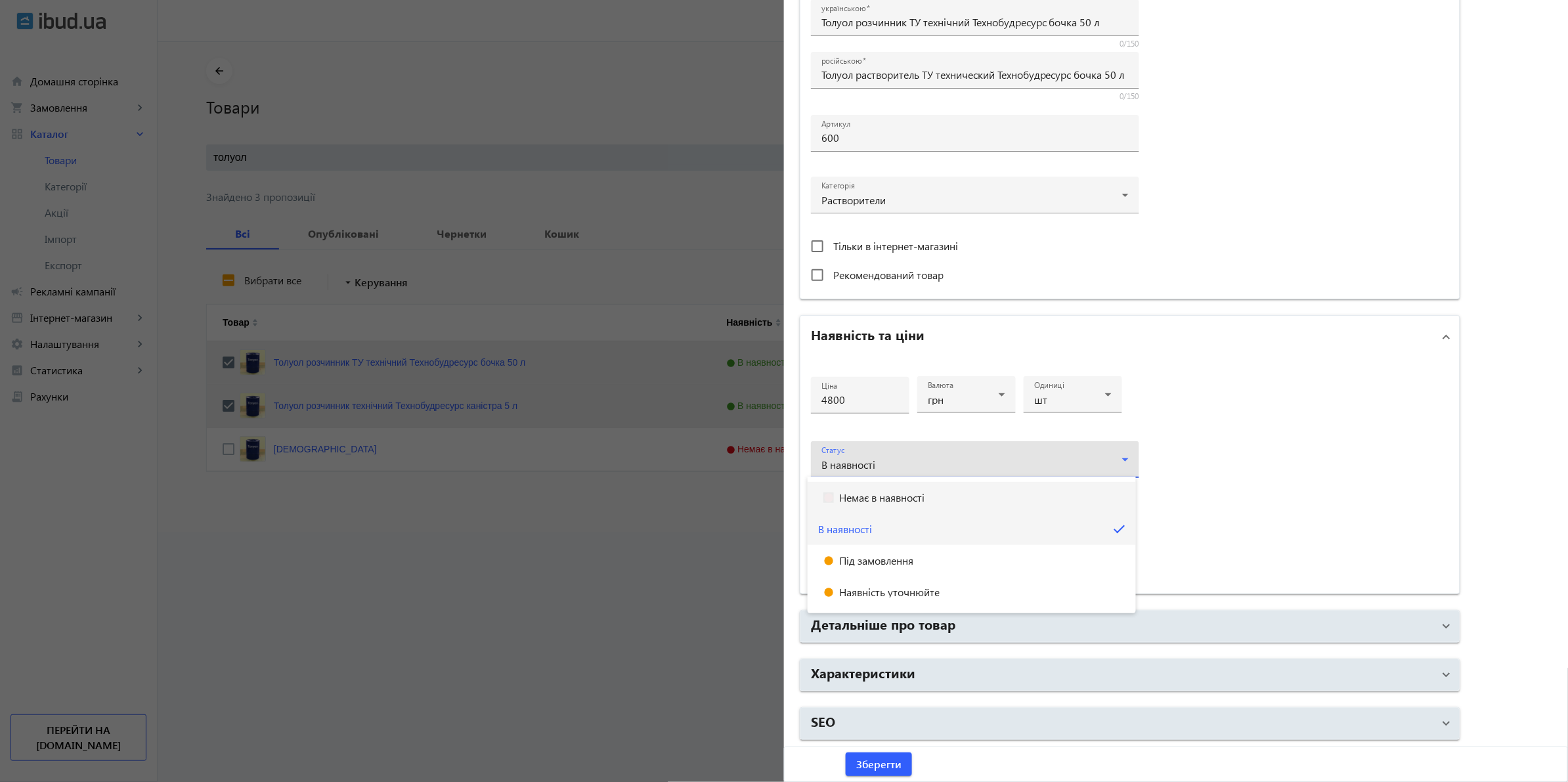
click at [883, 500] on span "Немає в наявності" at bounding box center [882, 498] width 85 height 11
click at [870, 760] on span "Зберегти" at bounding box center [879, 765] width 46 height 14
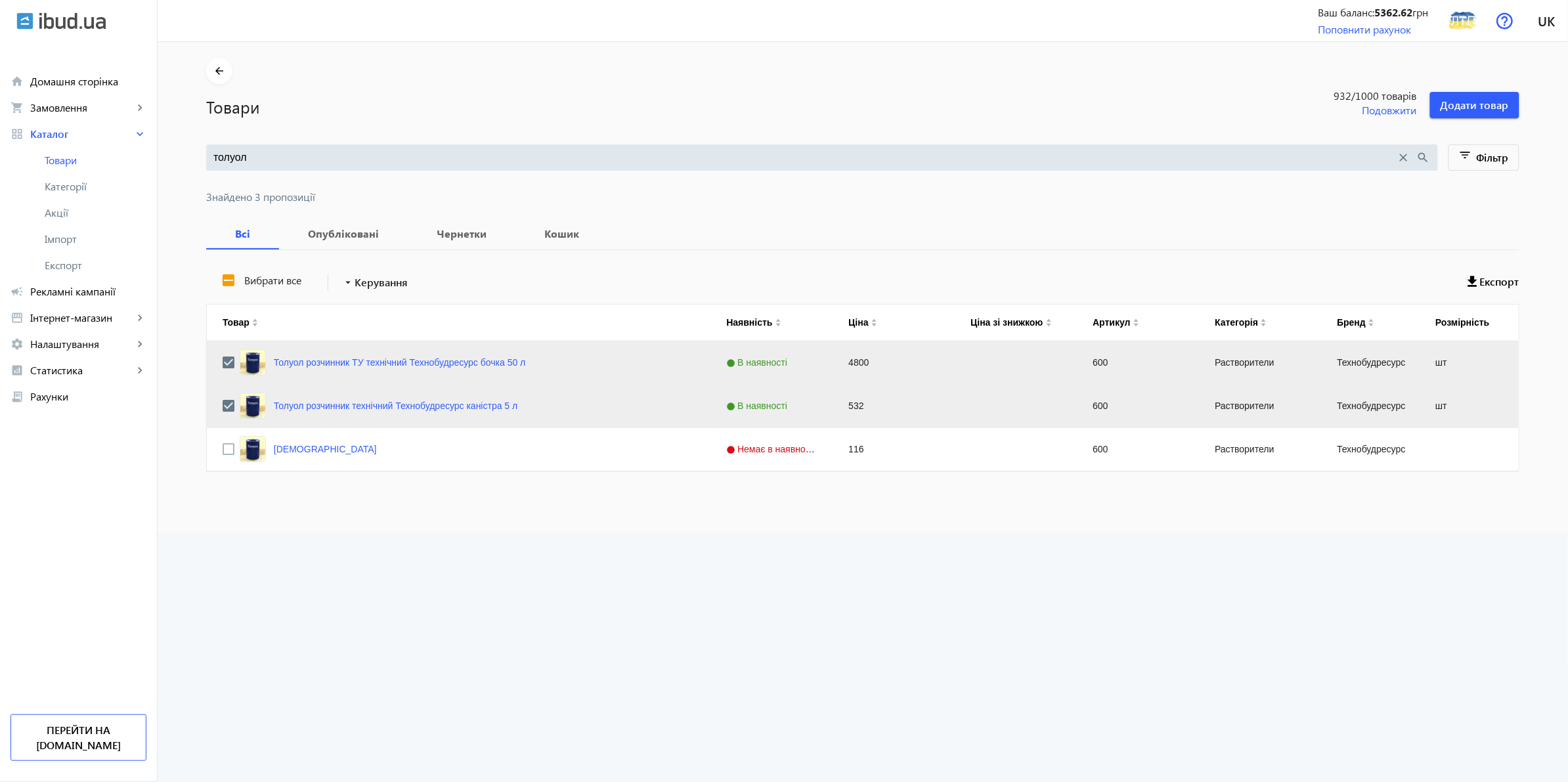
scroll to position [0, 0]
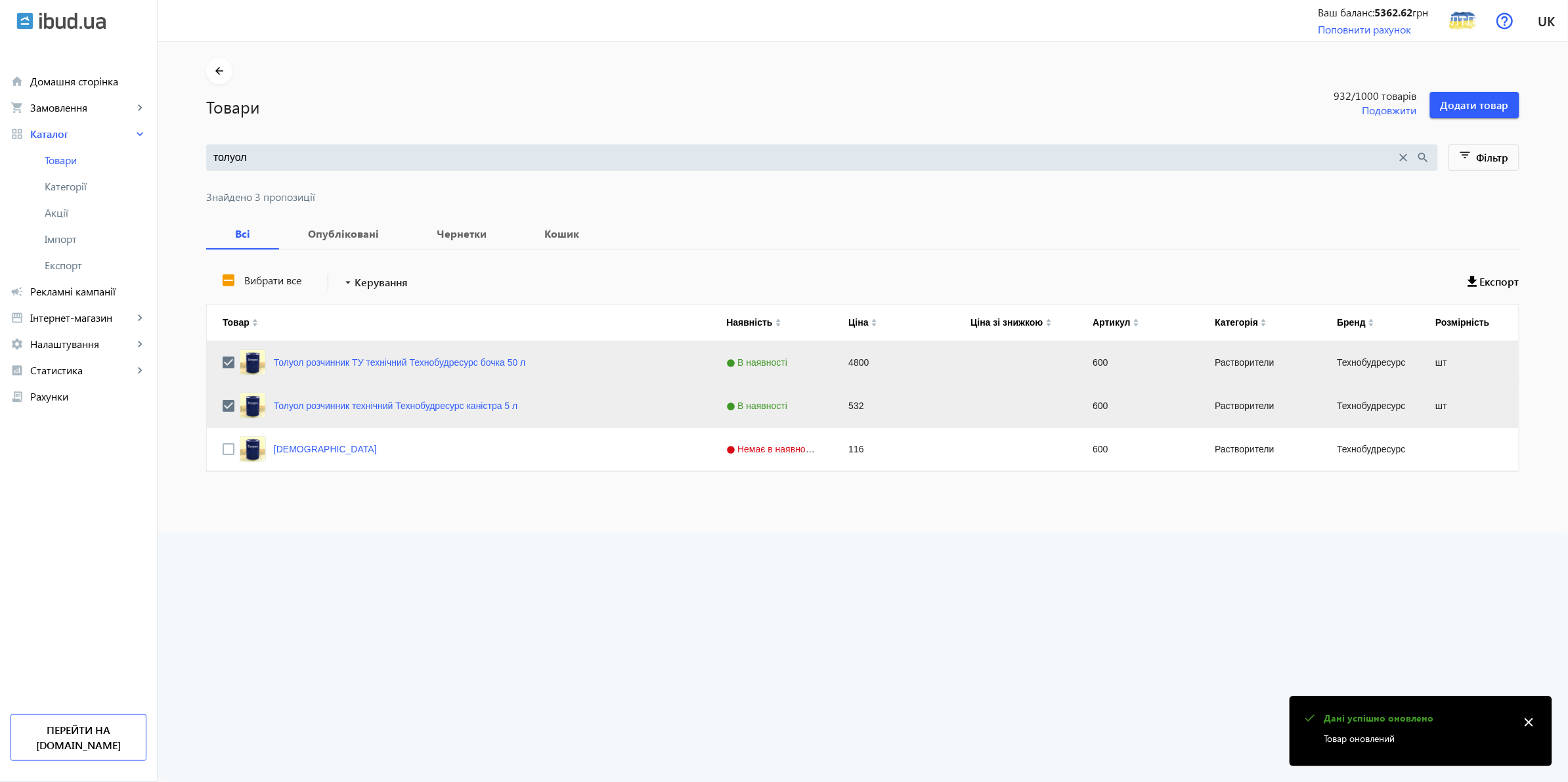
click at [666, 609] on div at bounding box center [784, 391] width 1568 height 782
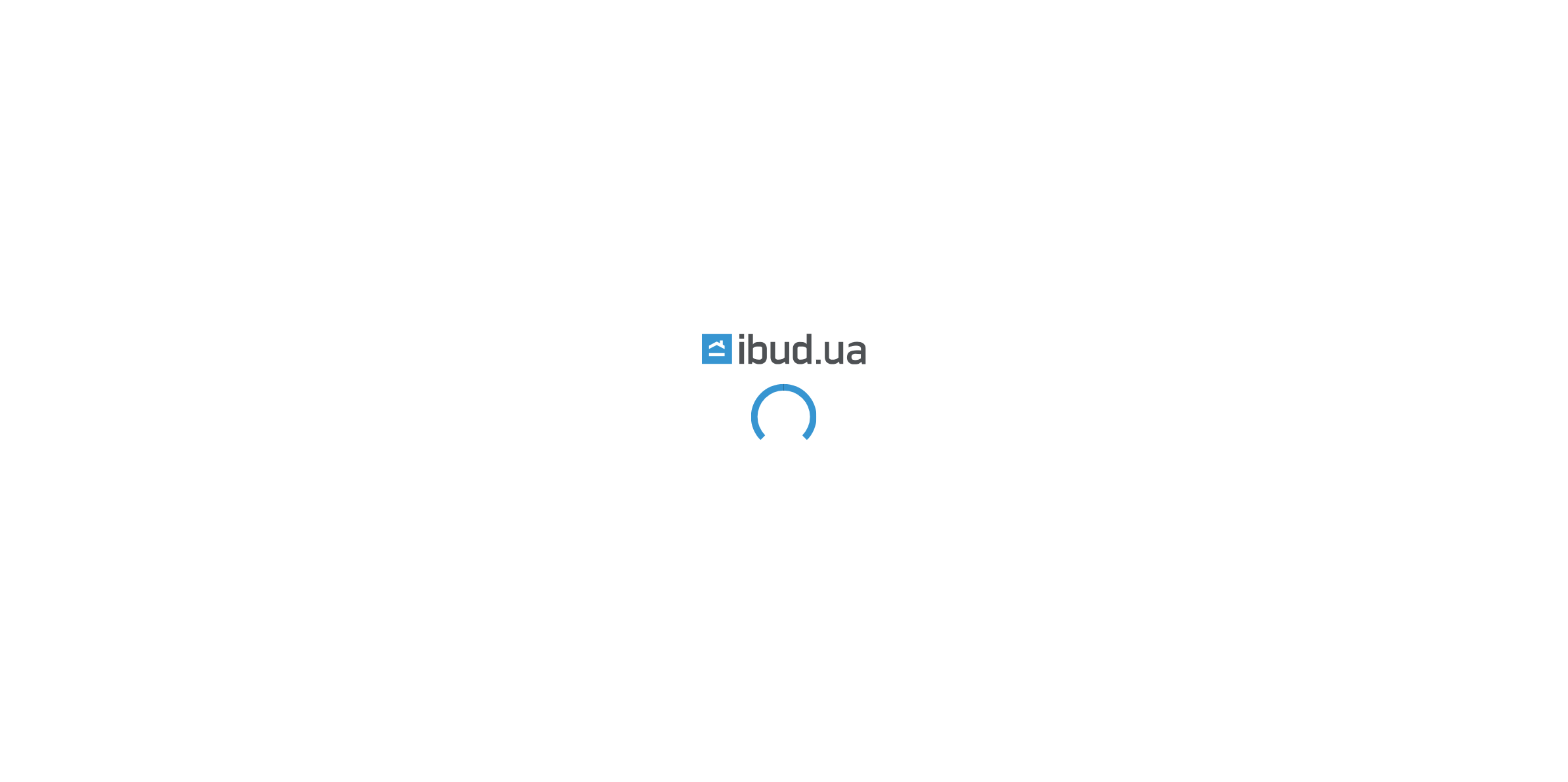
type input "толуол"
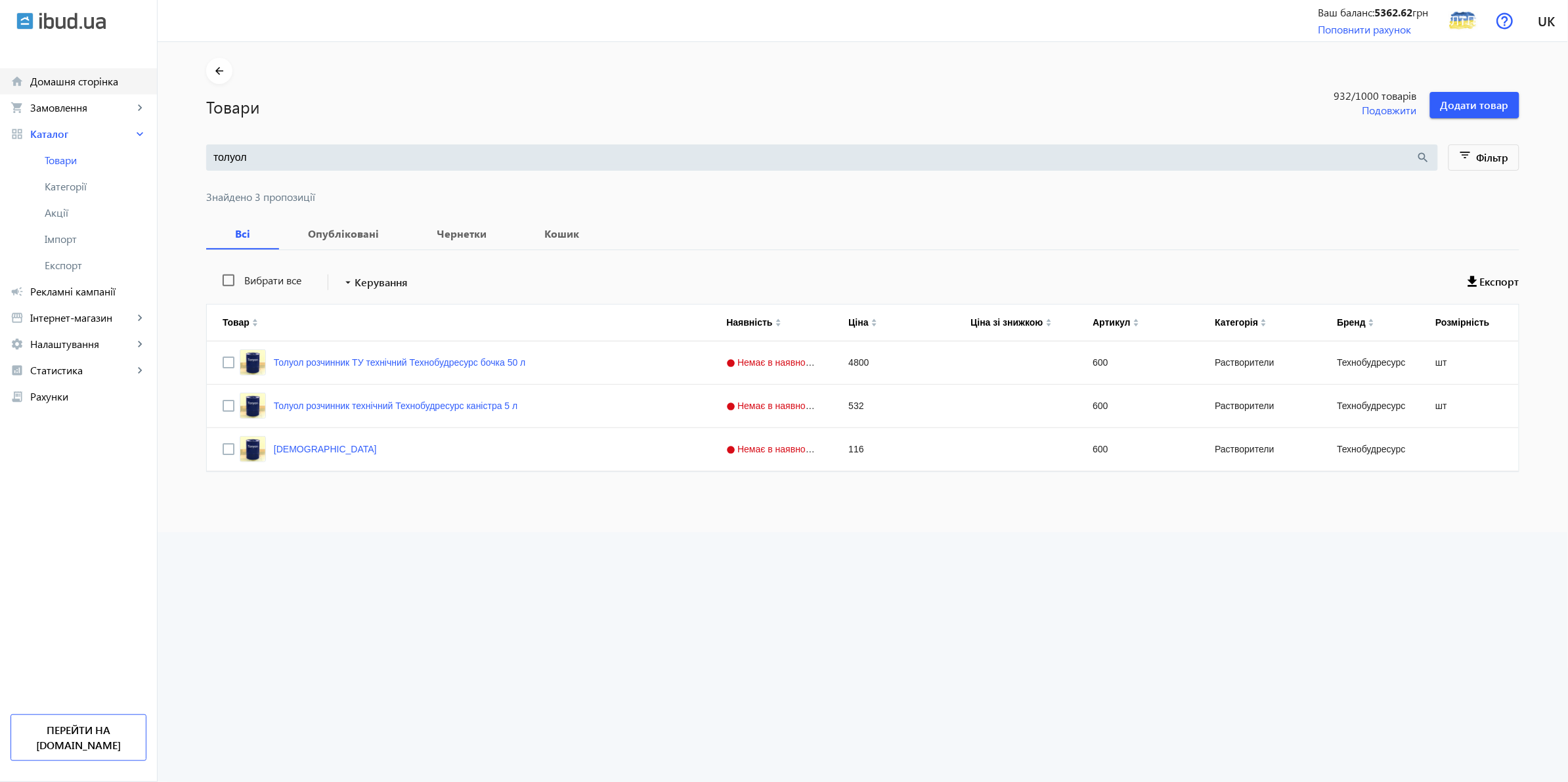
click at [77, 84] on span "Домашня сторінка" at bounding box center [88, 81] width 116 height 13
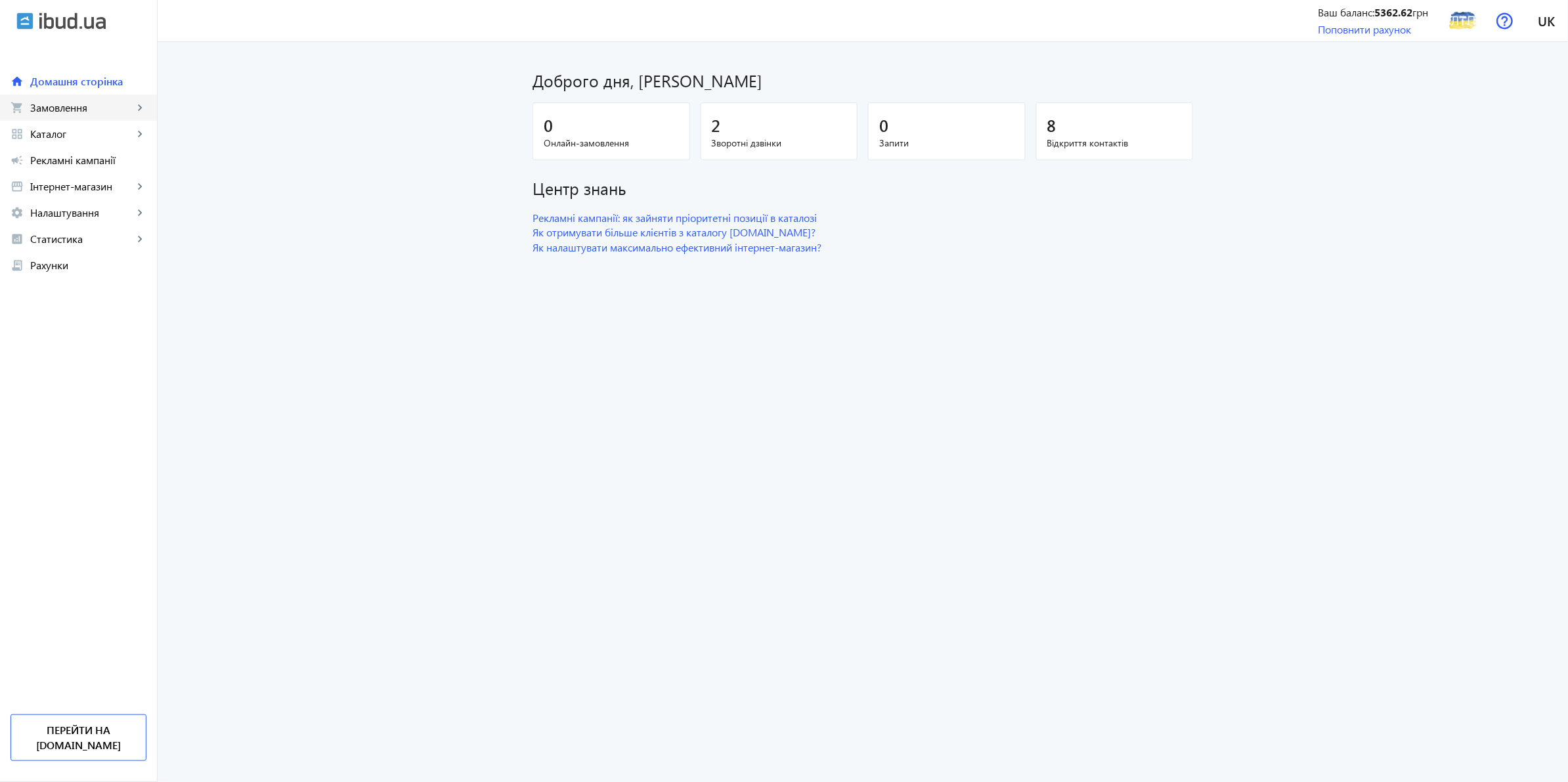
click at [79, 106] on span "Замовлення" at bounding box center [82, 108] width 103 height 13
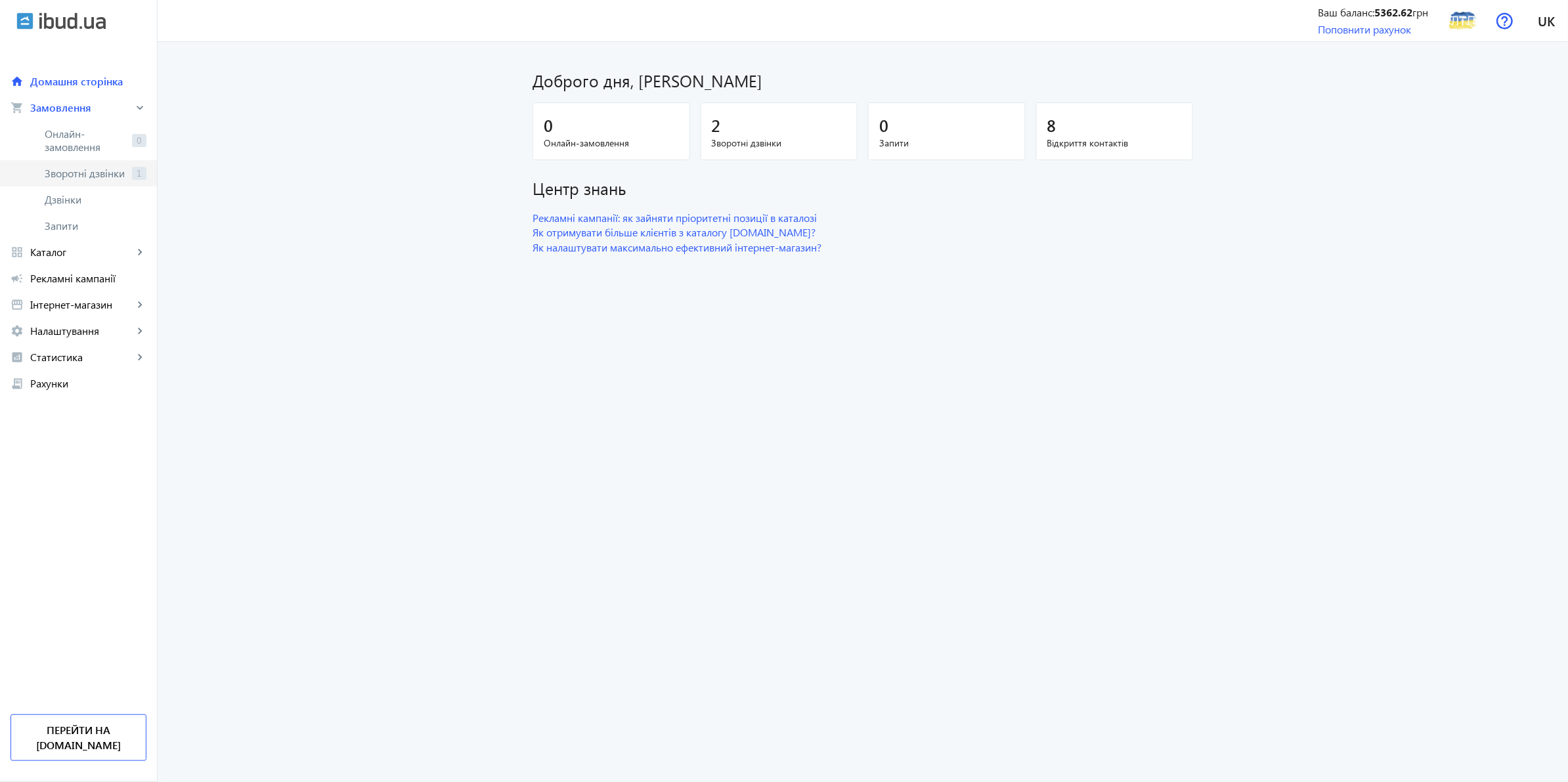
click at [71, 162] on link "Зворотні дзвінки 1" at bounding box center [78, 173] width 157 height 26
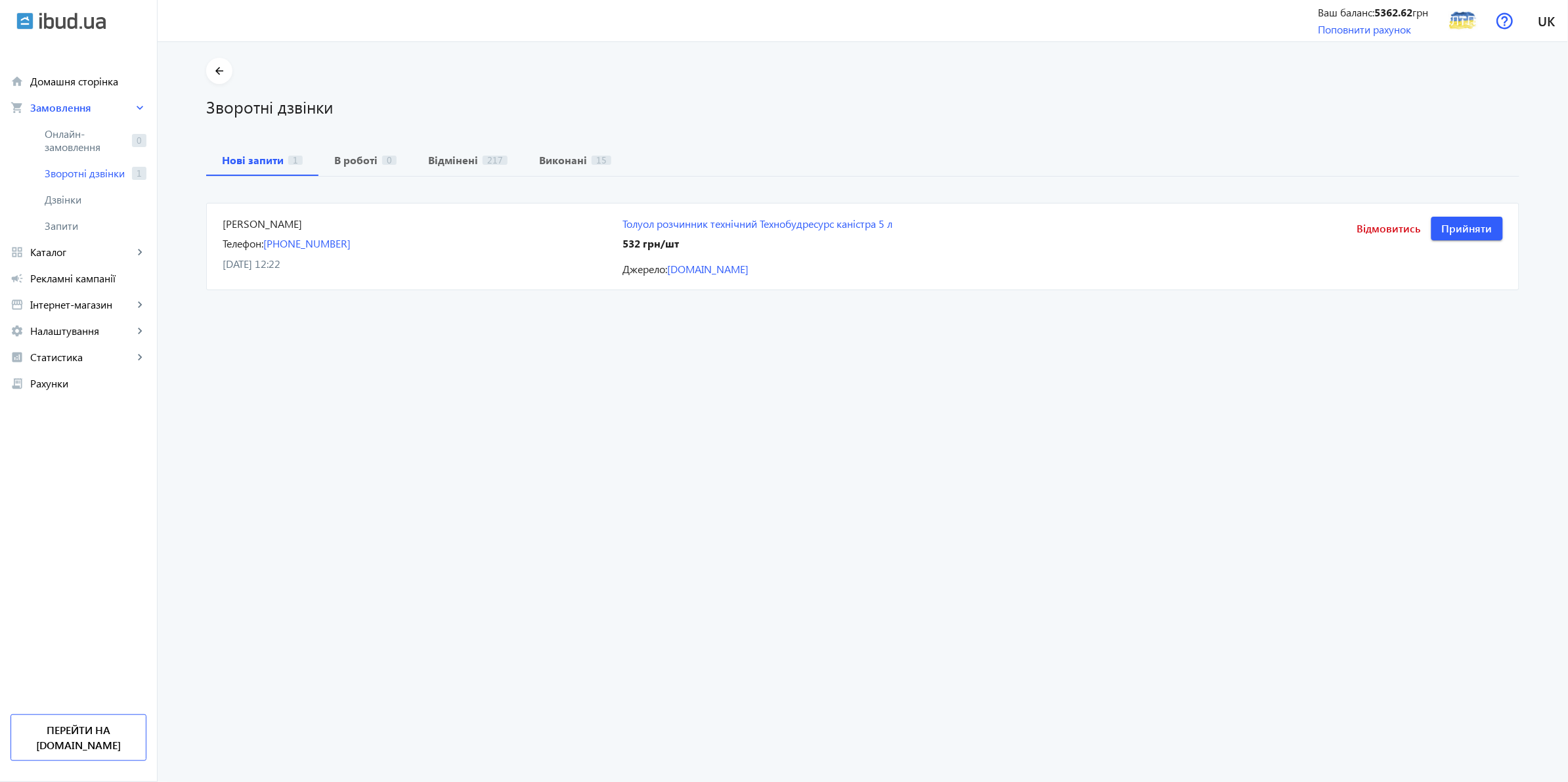
drag, startPoint x: 321, startPoint y: 271, endPoint x: 205, endPoint y: 221, distance: 126.3
click at [206, 221] on mat-card "[PERSON_NAME] Телефон: [PHONE_NUMBER] [DATE] 12:22 Толуол розчинник технічний Т…" at bounding box center [863, 246] width 1313 height 88
drag, startPoint x: 782, startPoint y: 282, endPoint x: 216, endPoint y: 221, distance: 569.3
click at [216, 221] on mat-card "[PERSON_NAME] Телефон: [PHONE_NUMBER] [DATE] 12:22 Толуол розчинник технічний Т…" at bounding box center [863, 246] width 1313 height 88
click at [290, 329] on returning-calls "arrow_back Зворотні дзвінки Нові запити 1 В роботі 0 Відмінені 217 Виконані 15 …" at bounding box center [863, 412] width 1411 height 740
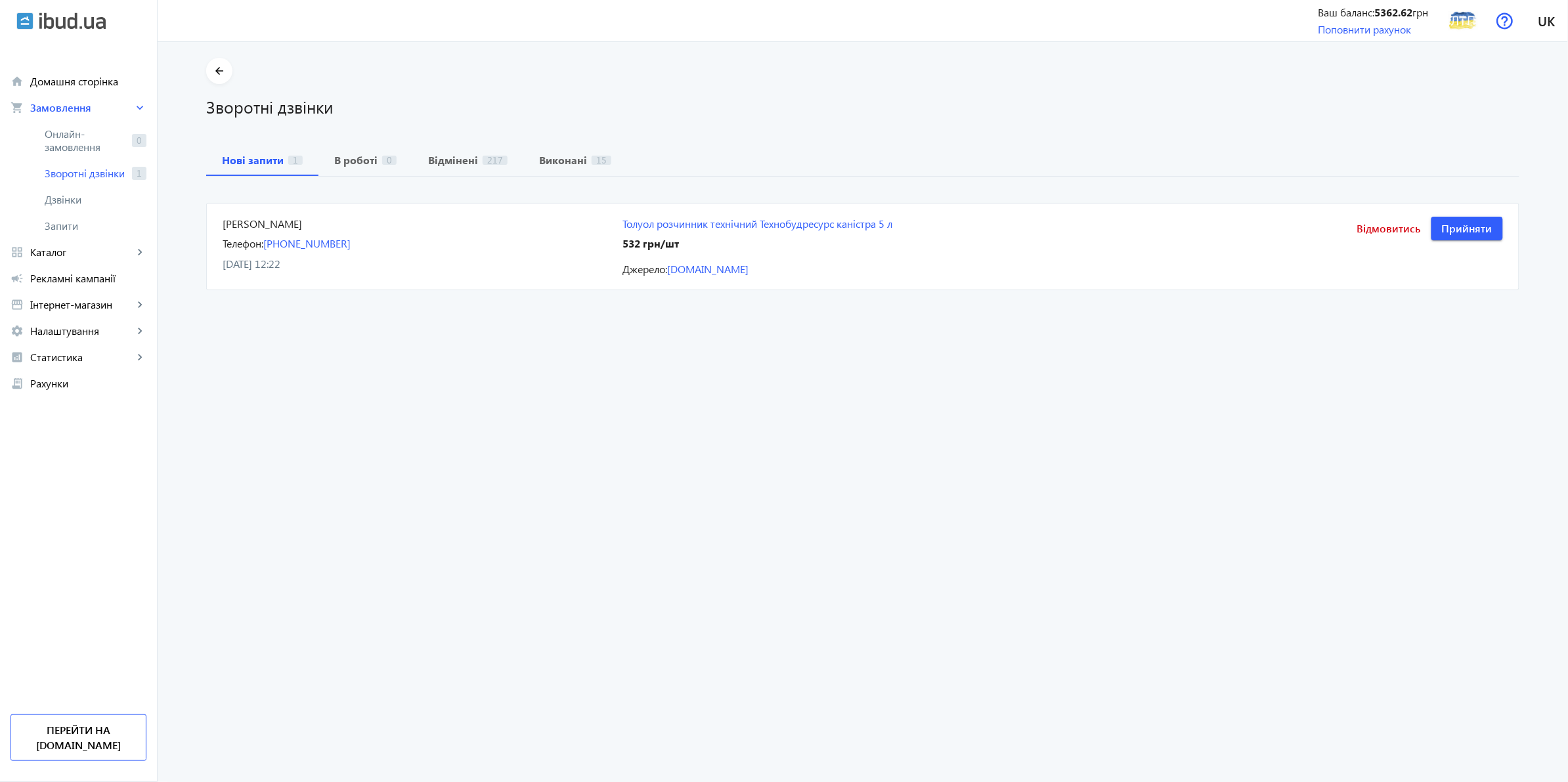
drag, startPoint x: 813, startPoint y: 269, endPoint x: 166, endPoint y: 218, distance: 649.0
click at [166, 217] on main "arrow_back Зворотні дзвінки Нові запити 1 В роботі 0 Відмінені 217 Виконані 15 …" at bounding box center [863, 176] width 1411 height 236
click at [261, 325] on returning-calls "arrow_back Зворотні дзвінки Нові запити 1 В роботі 0 Відмінені 217 Виконані 15 …" at bounding box center [863, 412] width 1411 height 740
drag, startPoint x: 219, startPoint y: 224, endPoint x: 938, endPoint y: 303, distance: 723.3
click at [929, 302] on returning-calls "arrow_back Зворотні дзвінки Нові запити 1 В роботі 0 Відмінені 217 Виконані 15 …" at bounding box center [863, 412] width 1411 height 740
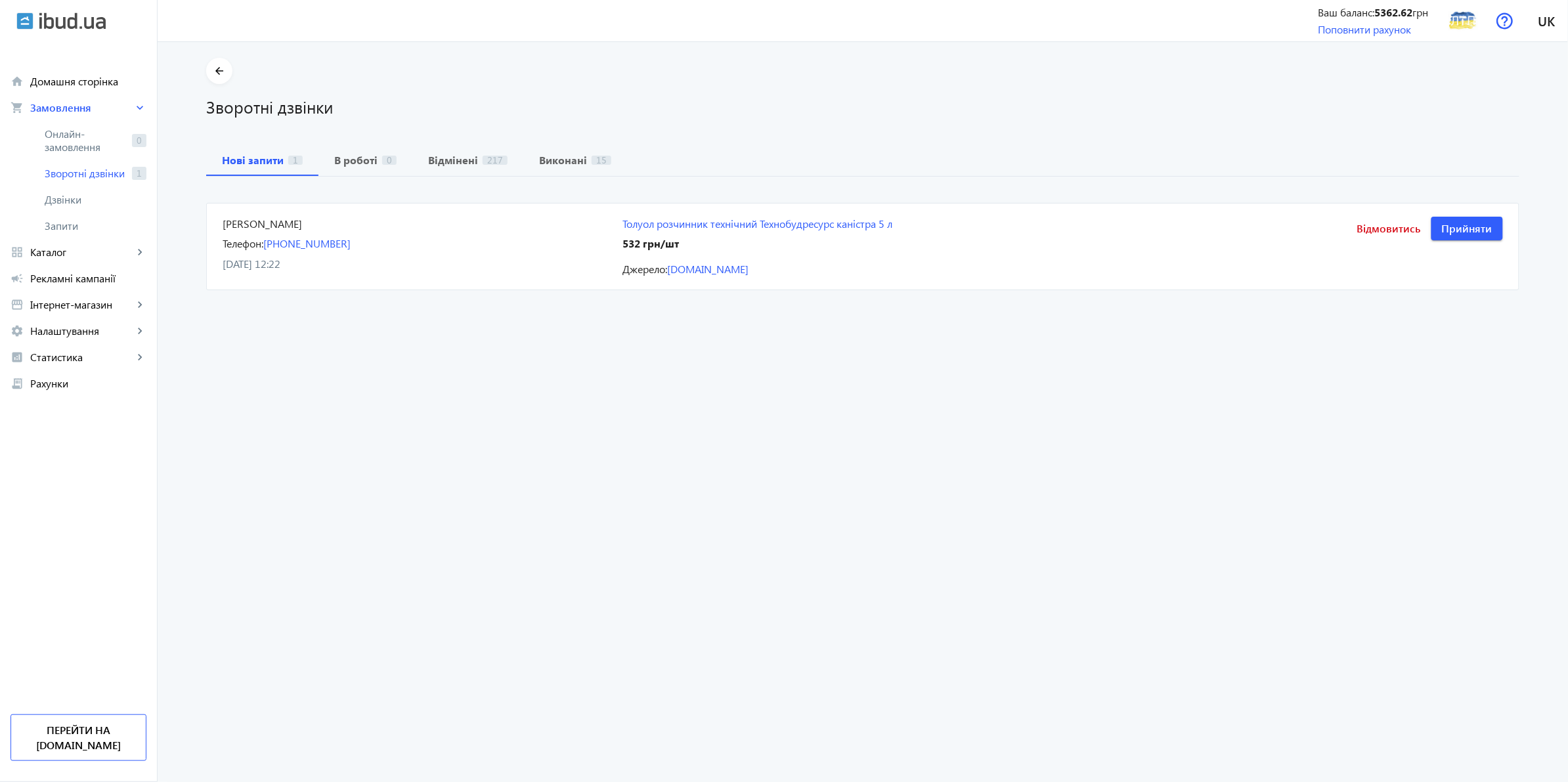
click at [1187, 399] on returning-calls "arrow_back Зворотні дзвінки Нові запити 1 В роботі 0 Відмінені 217 Виконані 15 …" at bounding box center [863, 412] width 1411 height 740
click at [1389, 231] on span "Відмовитись" at bounding box center [1389, 229] width 64 height 14
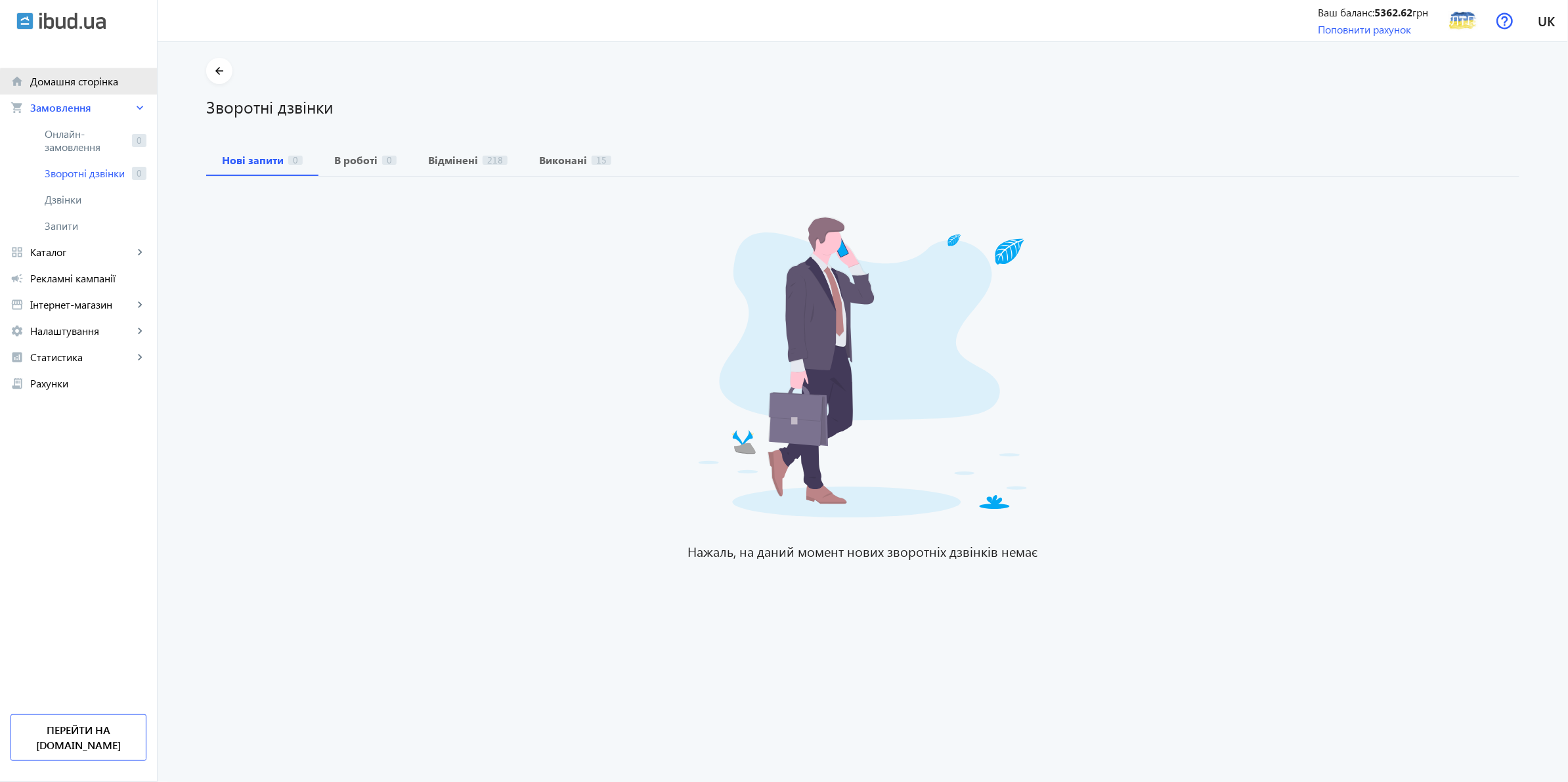
click at [89, 85] on span "Домашня сторінка" at bounding box center [88, 81] width 116 height 13
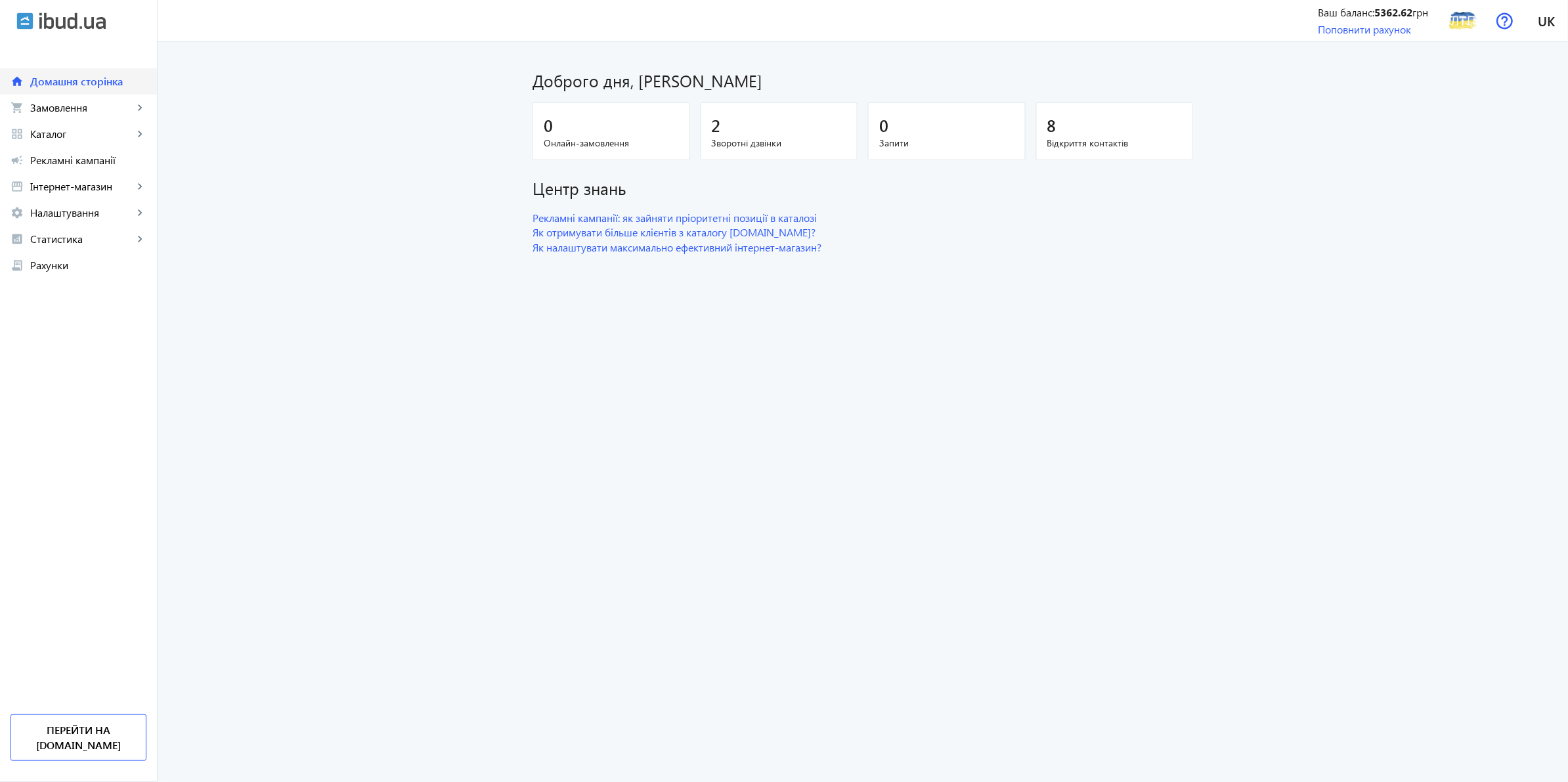
drag, startPoint x: 89, startPoint y: 84, endPoint x: 137, endPoint y: 26, distance: 75.3
click at [89, 83] on span "Домашня сторінка" at bounding box center [88, 81] width 116 height 13
click at [58, 113] on span "Замовлення" at bounding box center [82, 108] width 103 height 13
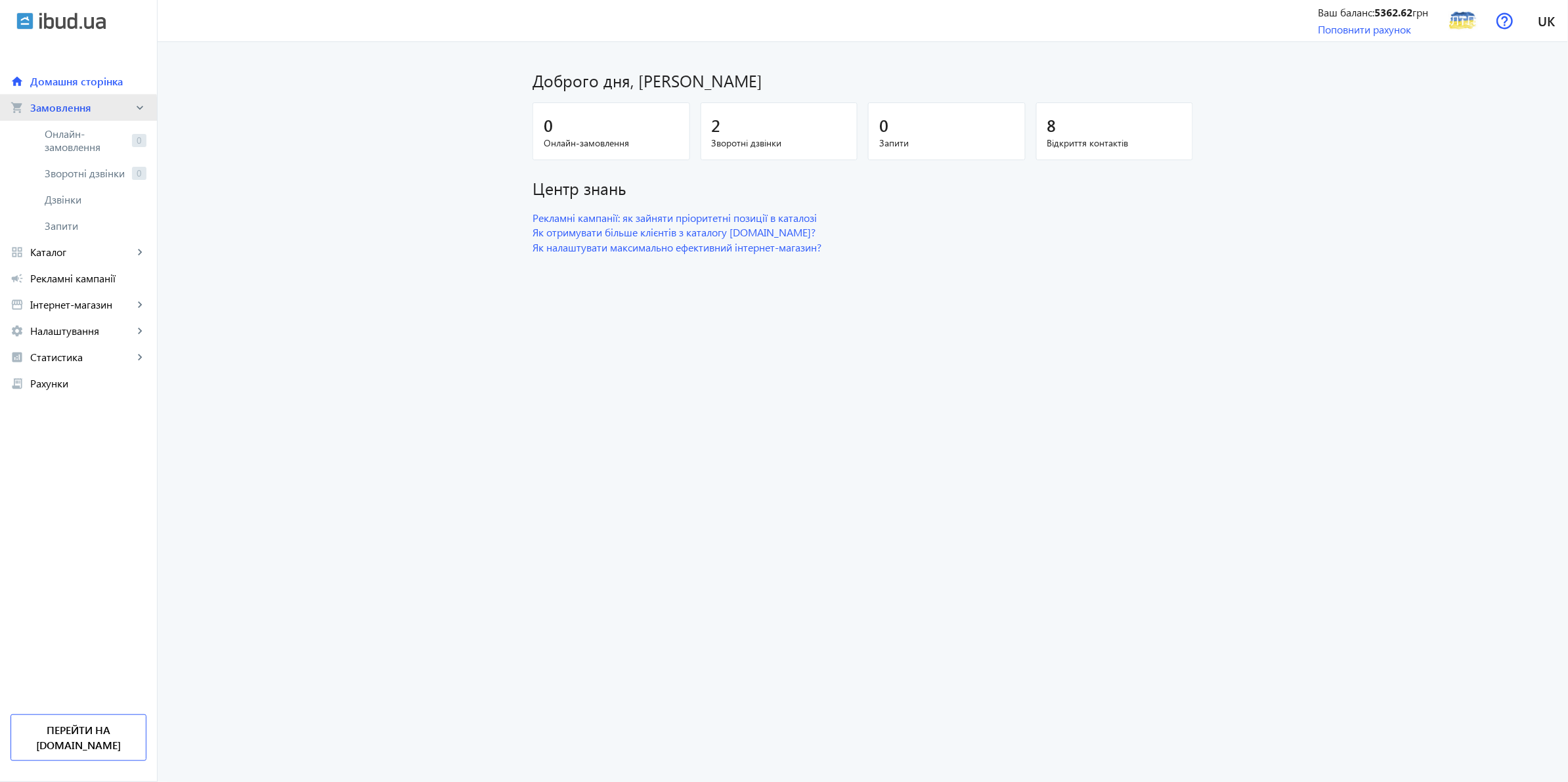
click at [58, 113] on span "Замовлення" at bounding box center [82, 108] width 103 height 13
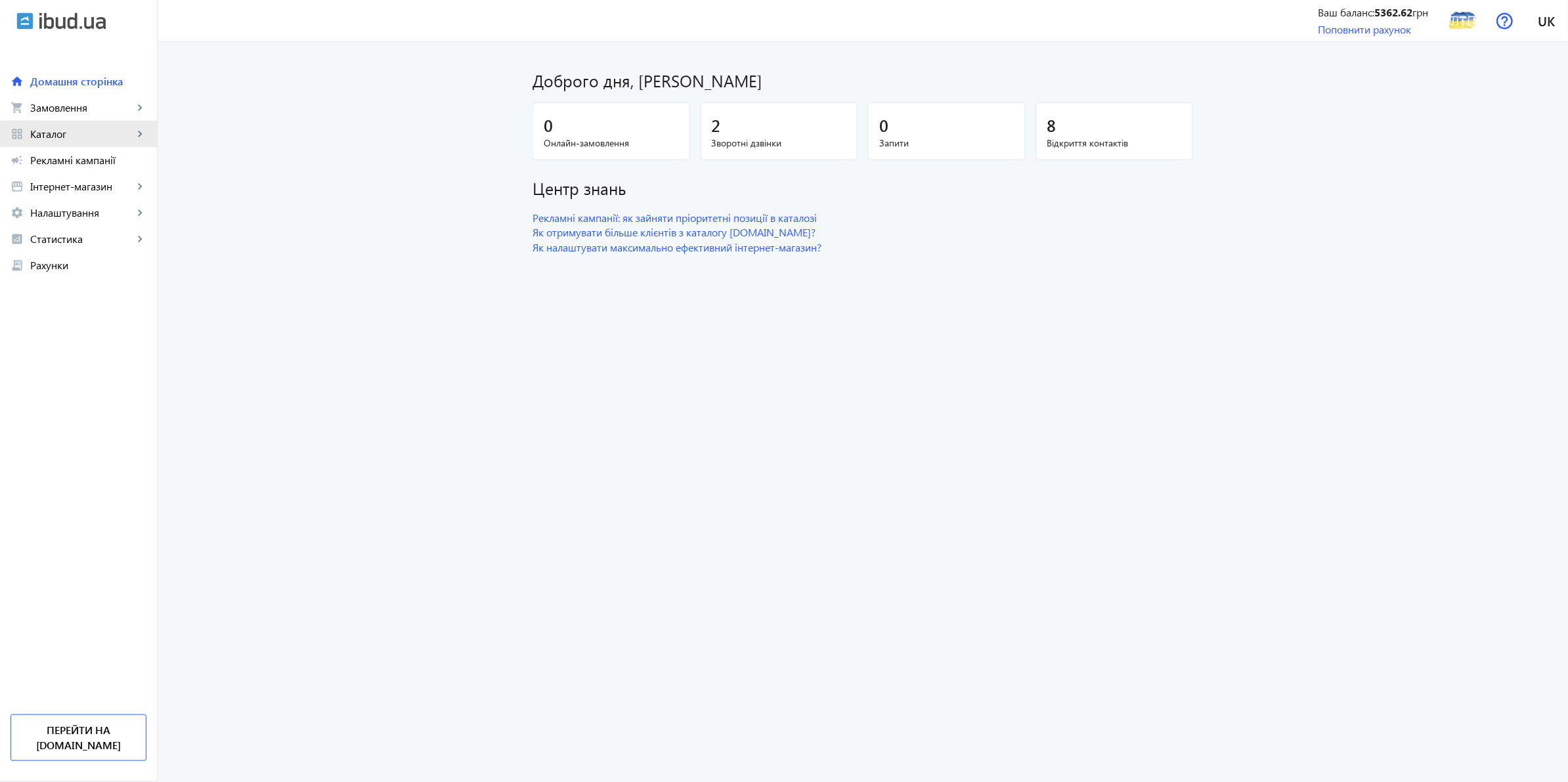
click at [64, 136] on span "Каталог" at bounding box center [82, 134] width 103 height 13
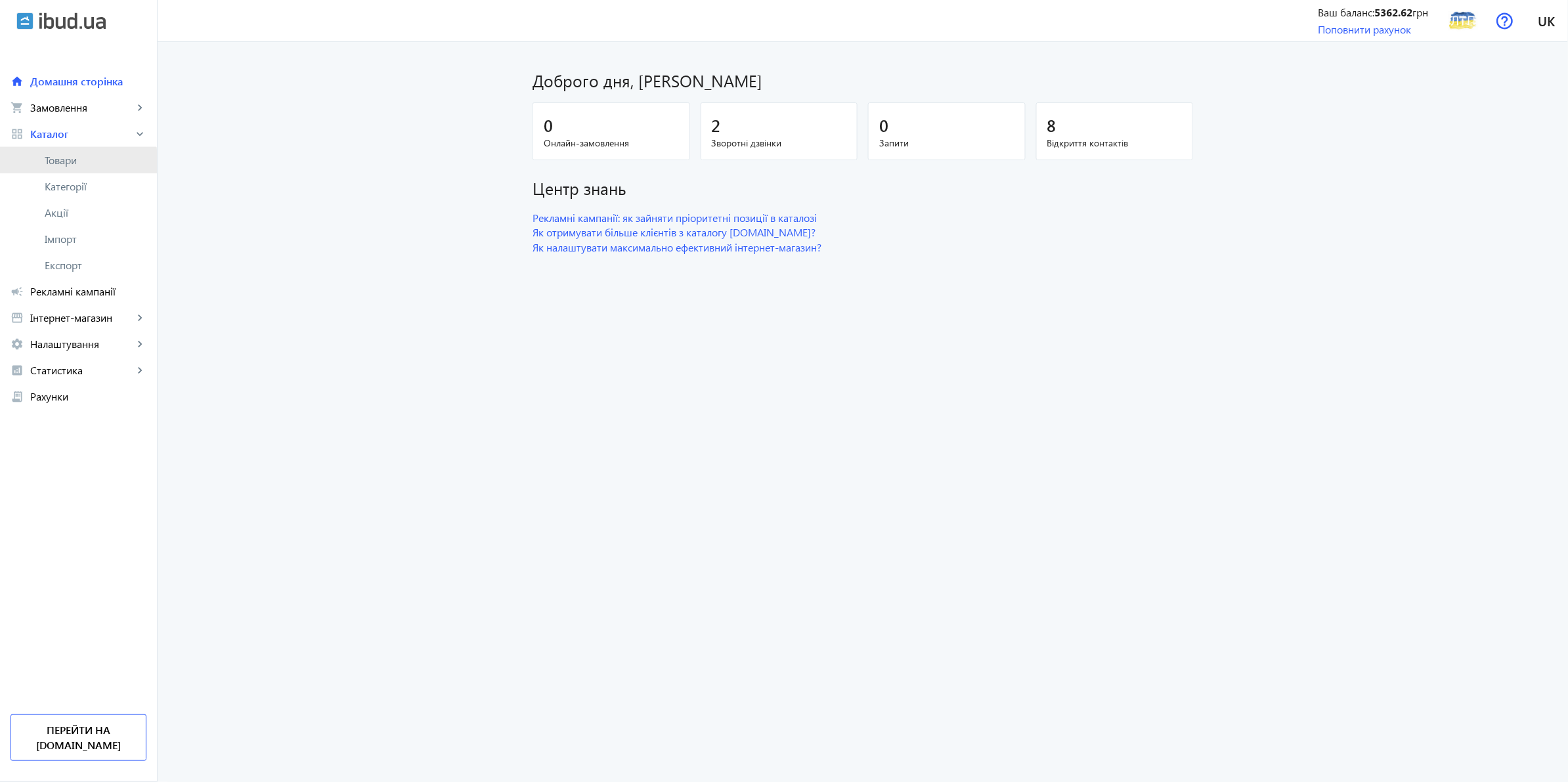
click at [64, 168] on link "Товари" at bounding box center [78, 160] width 157 height 26
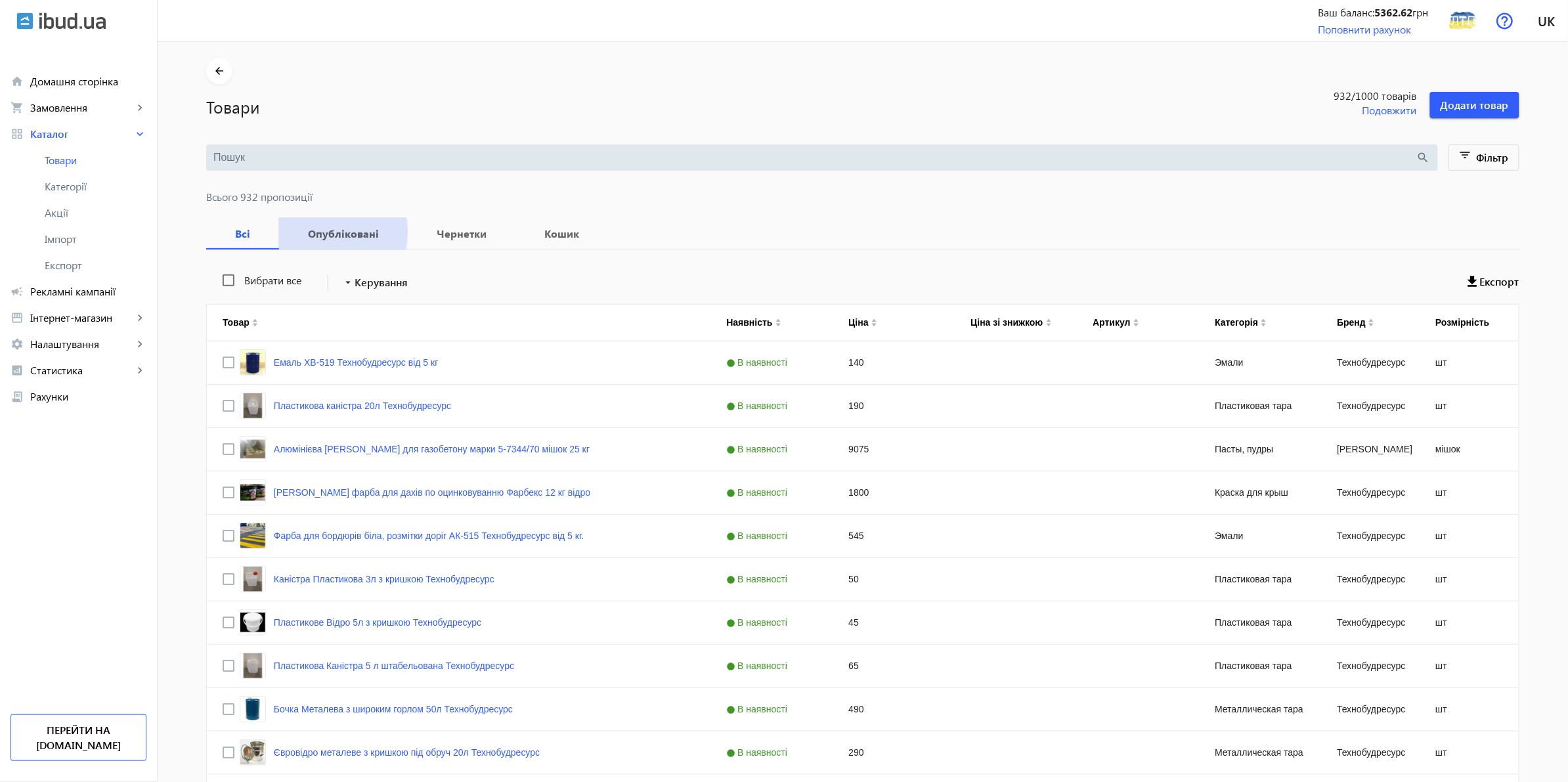
click at [325, 231] on b "Опубліковані" at bounding box center [344, 234] width 97 height 11
click at [241, 235] on b "Всі" at bounding box center [242, 234] width 41 height 11
click at [50, 89] on link "home Домашня сторінка" at bounding box center [78, 81] width 157 height 26
